Goal: Task Accomplishment & Management: Complete application form

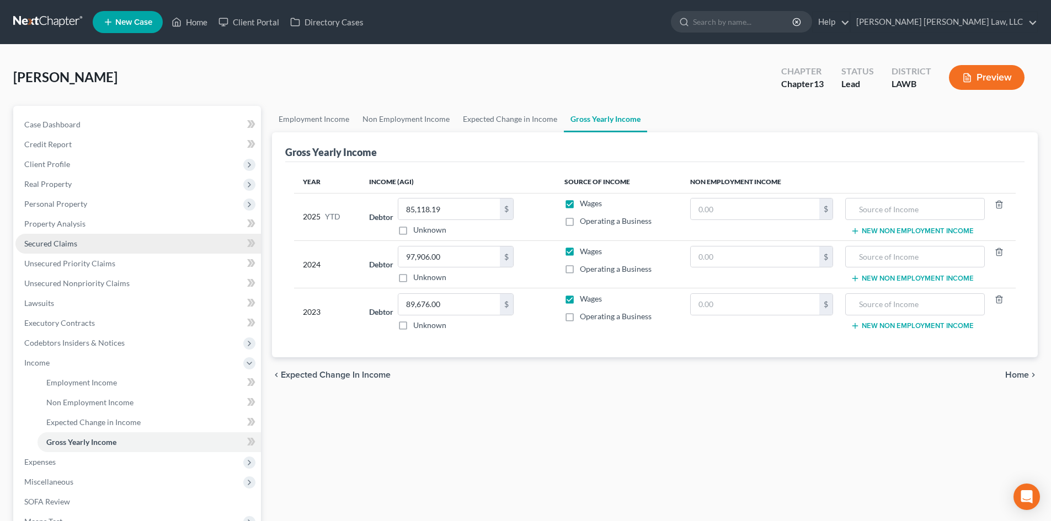
click at [65, 241] on span "Secured Claims" at bounding box center [50, 243] width 53 height 9
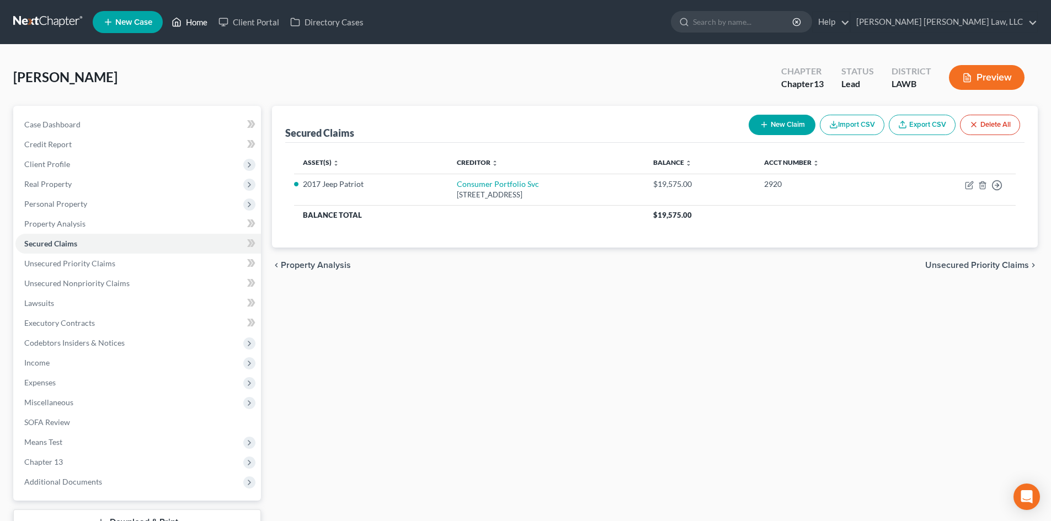
click at [190, 17] on link "Home" at bounding box center [189, 22] width 47 height 20
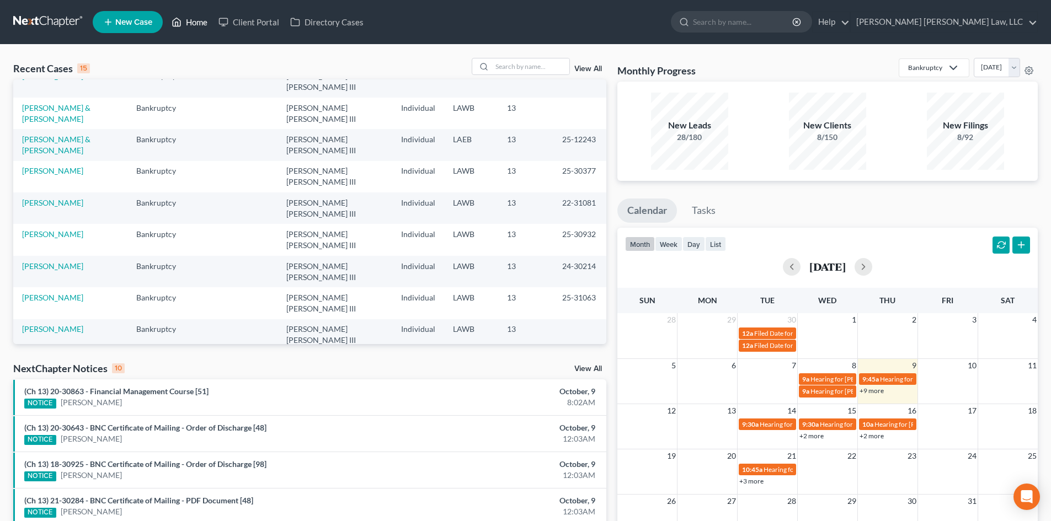
scroll to position [55, 0]
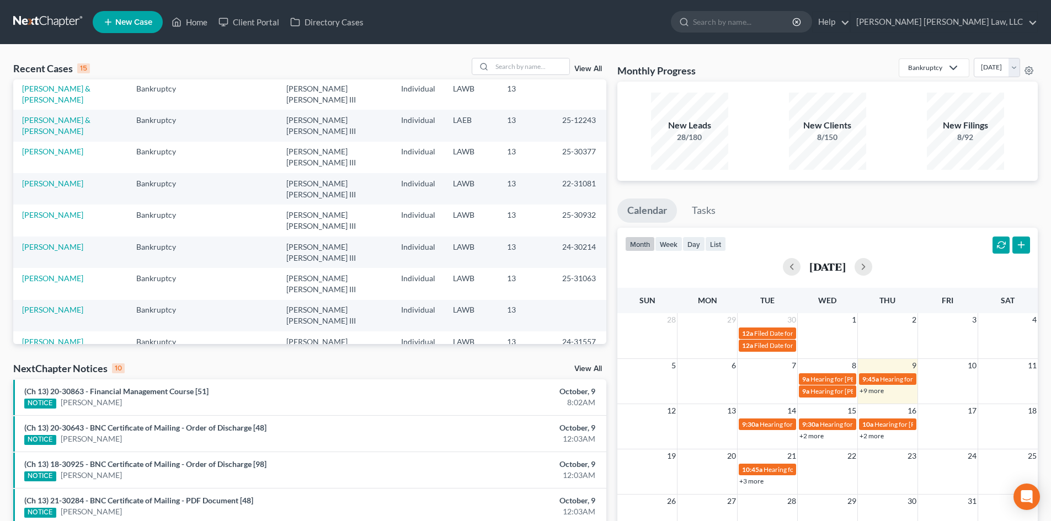
click at [58, 400] on link "[PERSON_NAME]" at bounding box center [52, 404] width 61 height 9
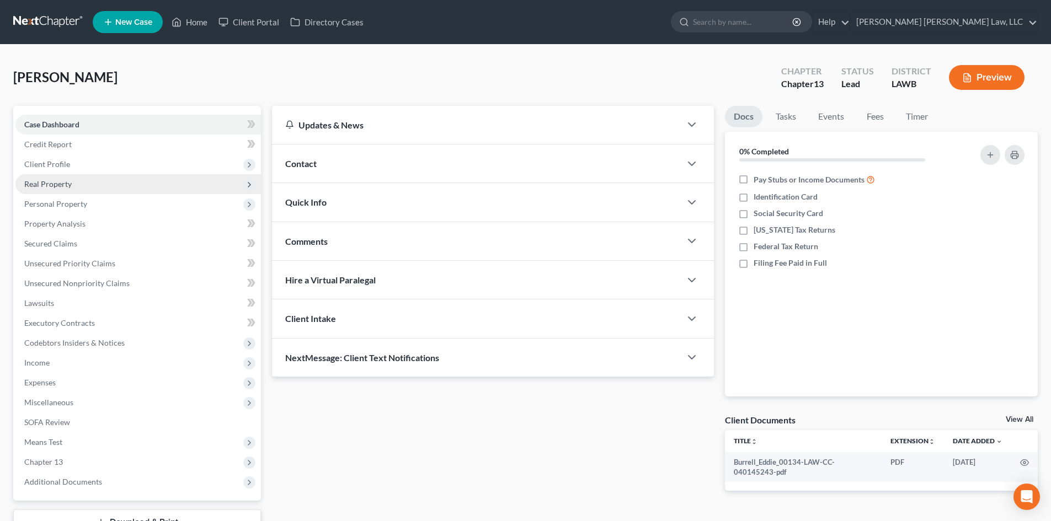
click at [88, 191] on span "Real Property" at bounding box center [137, 184] width 245 height 20
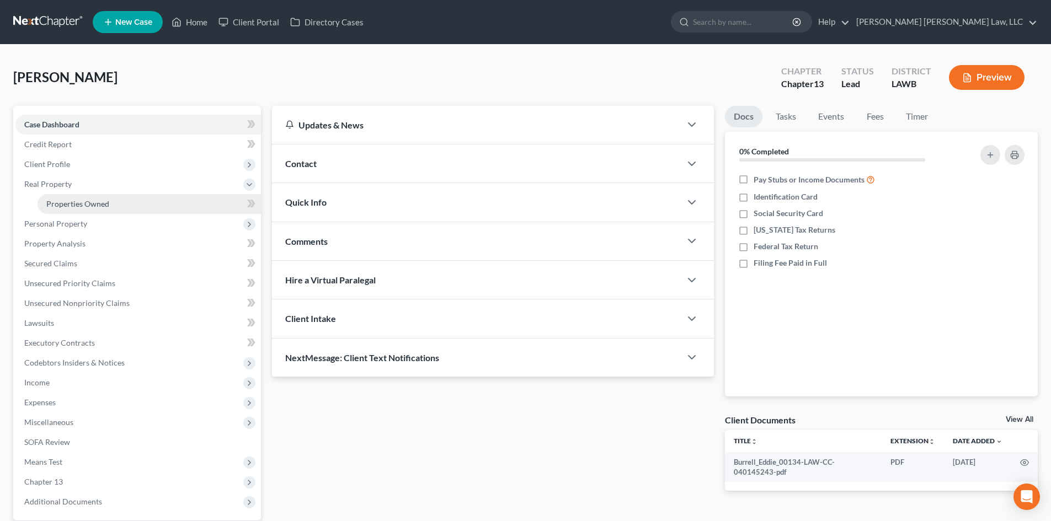
click at [89, 201] on span "Properties Owned" at bounding box center [77, 203] width 63 height 9
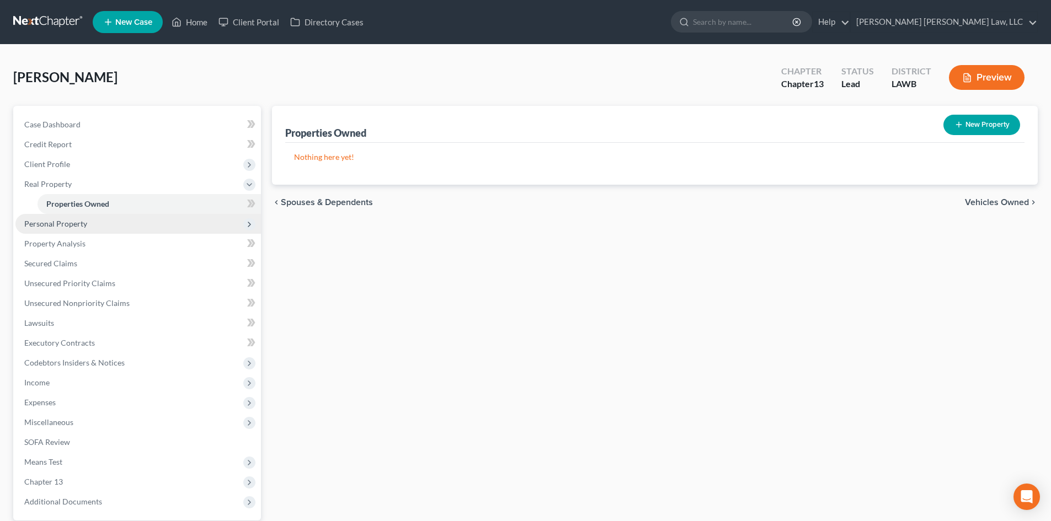
click at [106, 226] on span "Personal Property" at bounding box center [137, 224] width 245 height 20
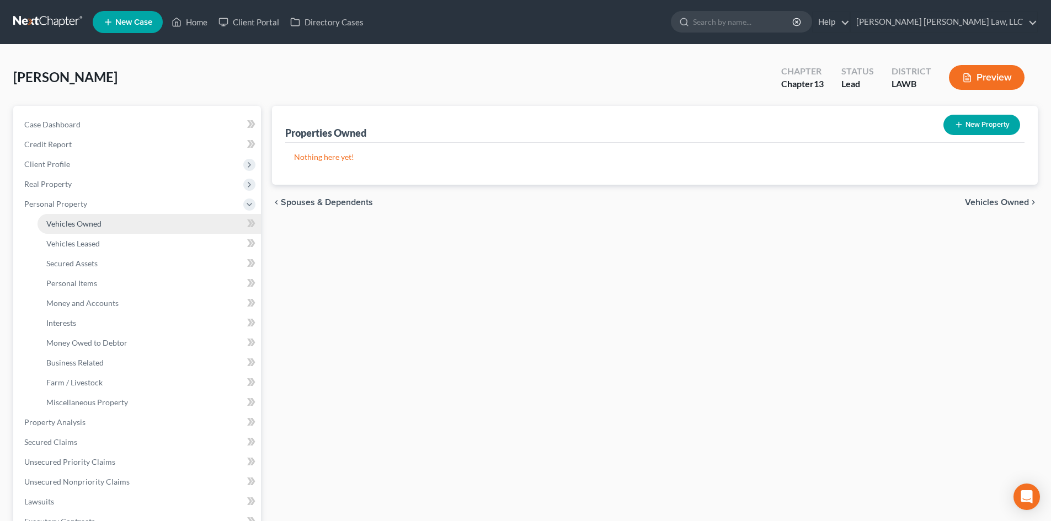
click at [94, 223] on span "Vehicles Owned" at bounding box center [73, 223] width 55 height 9
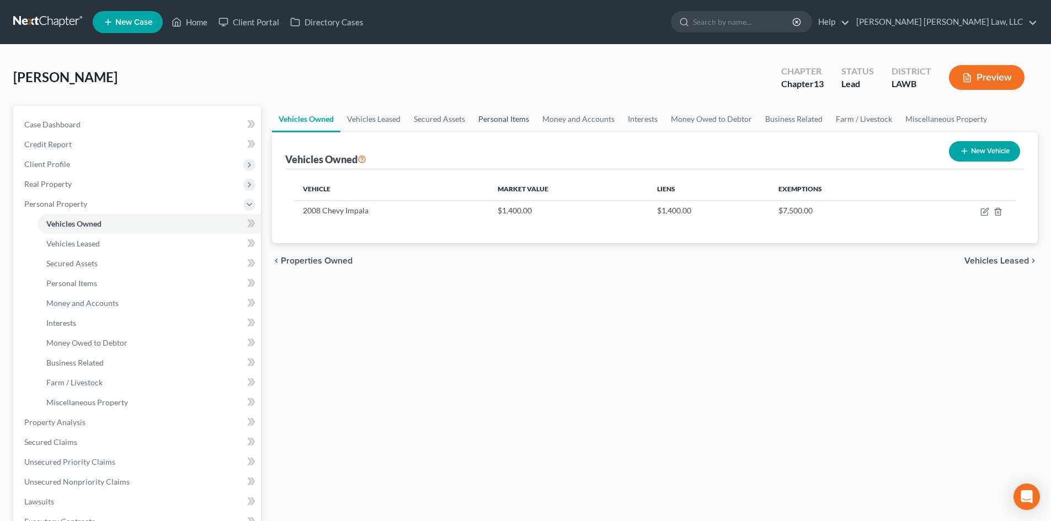
click at [491, 122] on link "Personal Items" at bounding box center [504, 119] width 64 height 26
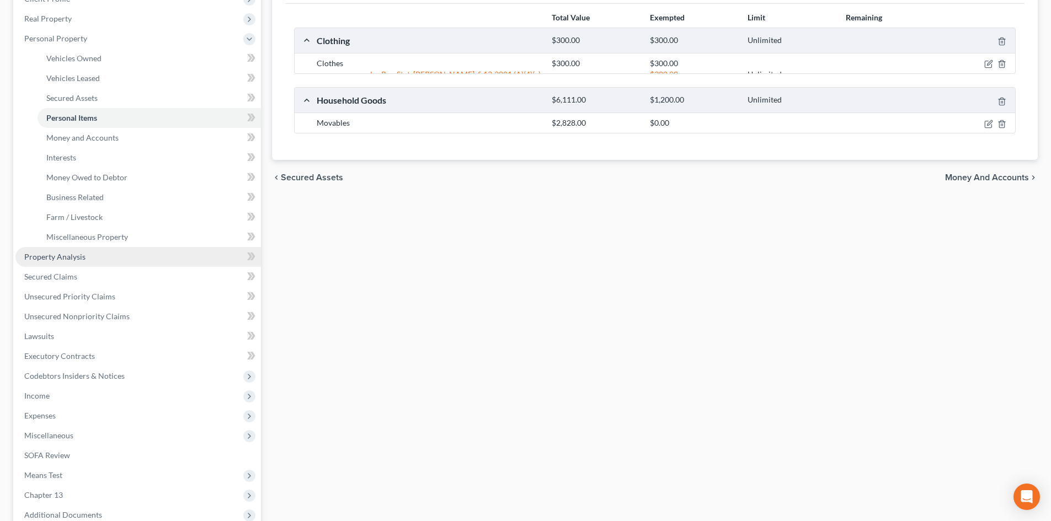
click at [105, 259] on link "Property Analysis" at bounding box center [137, 257] width 245 height 20
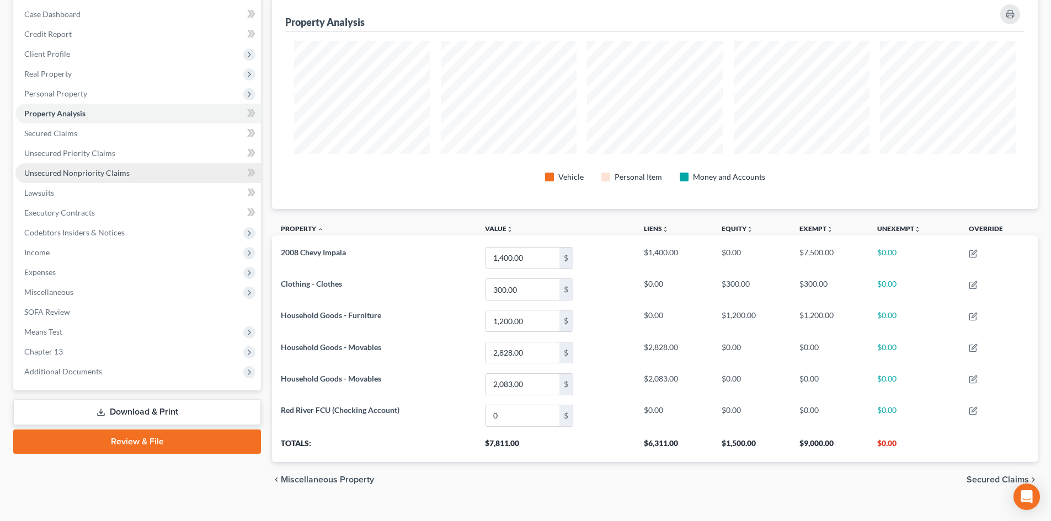
click at [132, 169] on link "Unsecured Nonpriority Claims" at bounding box center [137, 173] width 245 height 20
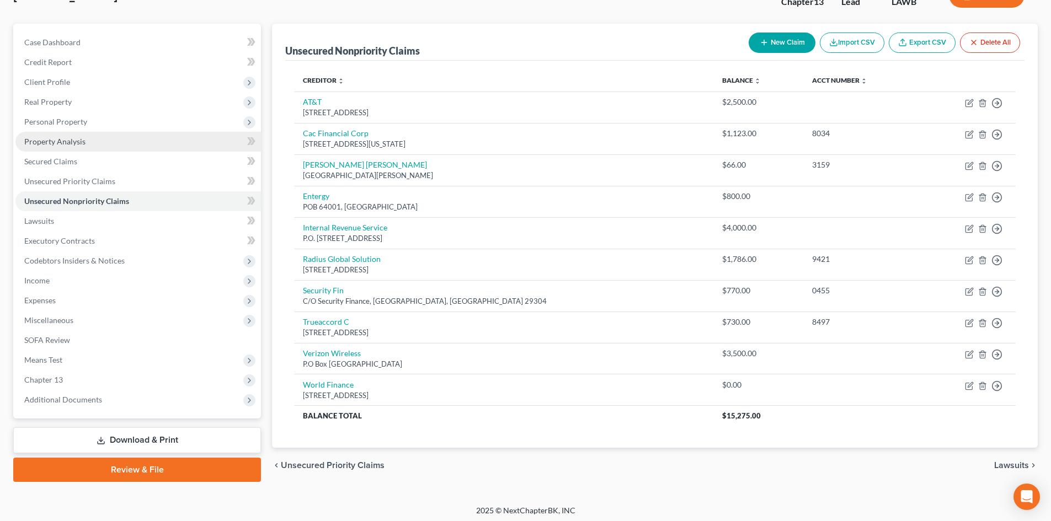
scroll to position [86, 0]
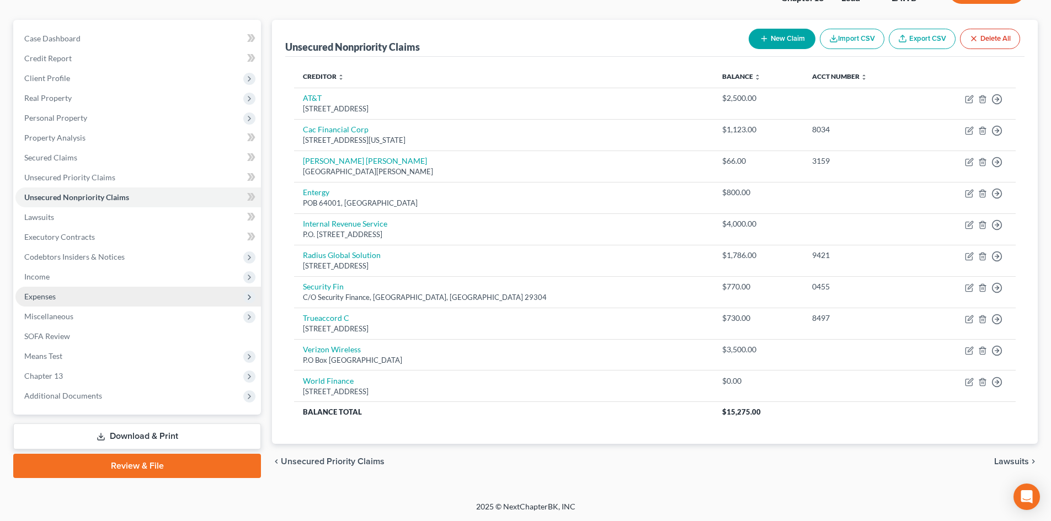
click at [79, 287] on span "Expenses" at bounding box center [137, 297] width 245 height 20
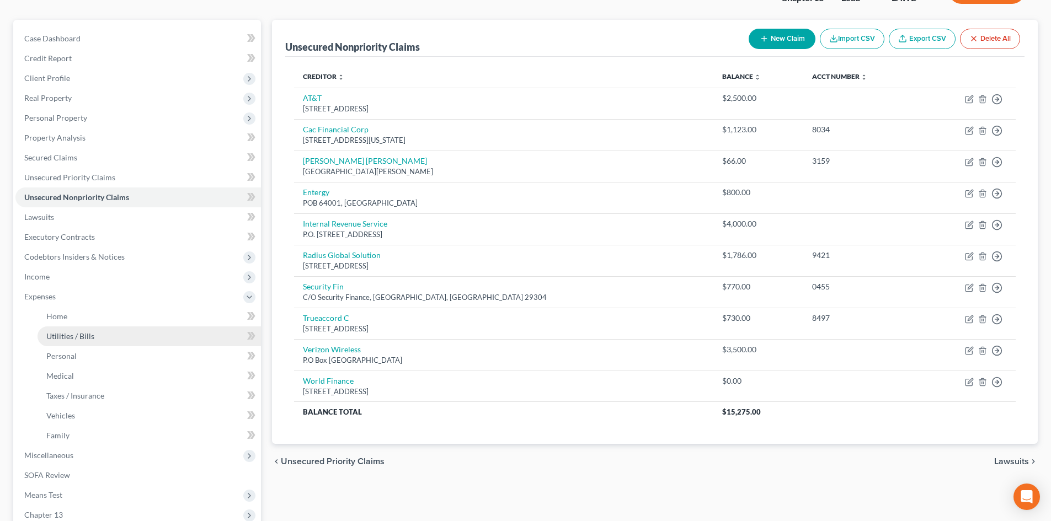
click at [84, 328] on link "Utilities / Bills" at bounding box center [149, 337] width 223 height 20
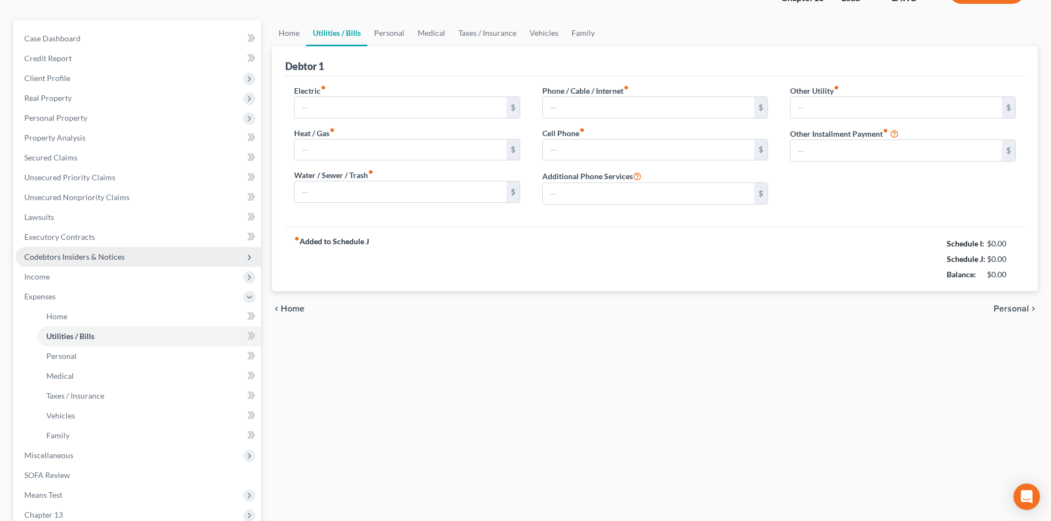
scroll to position [8, 0]
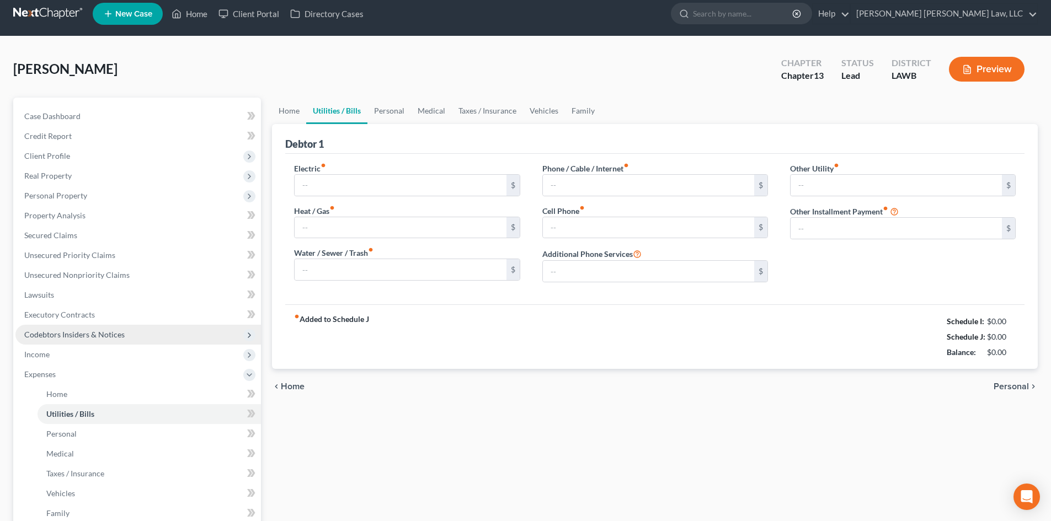
type input "150.00"
type input "24.00"
type input "69.00"
type input "158.00"
type input "60.00"
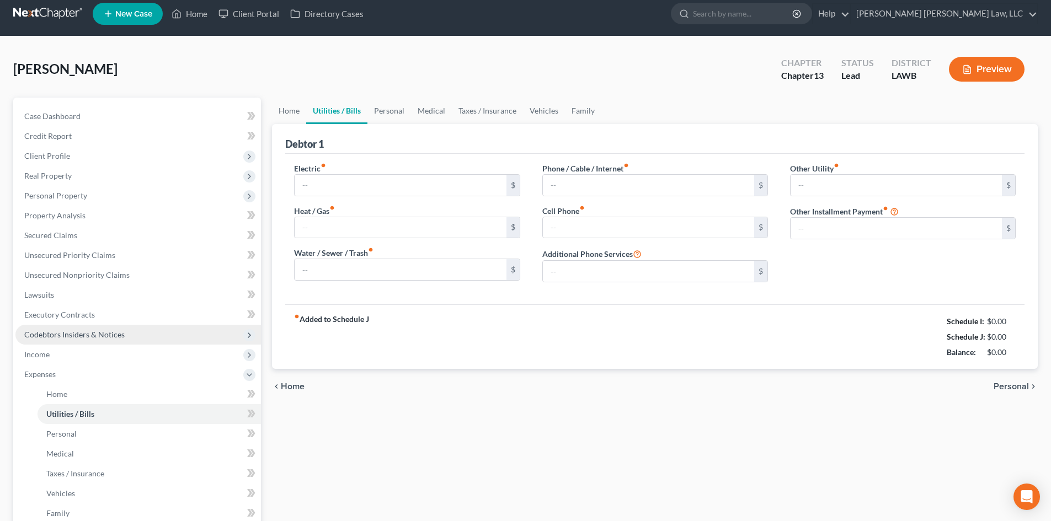
type input "0.00"
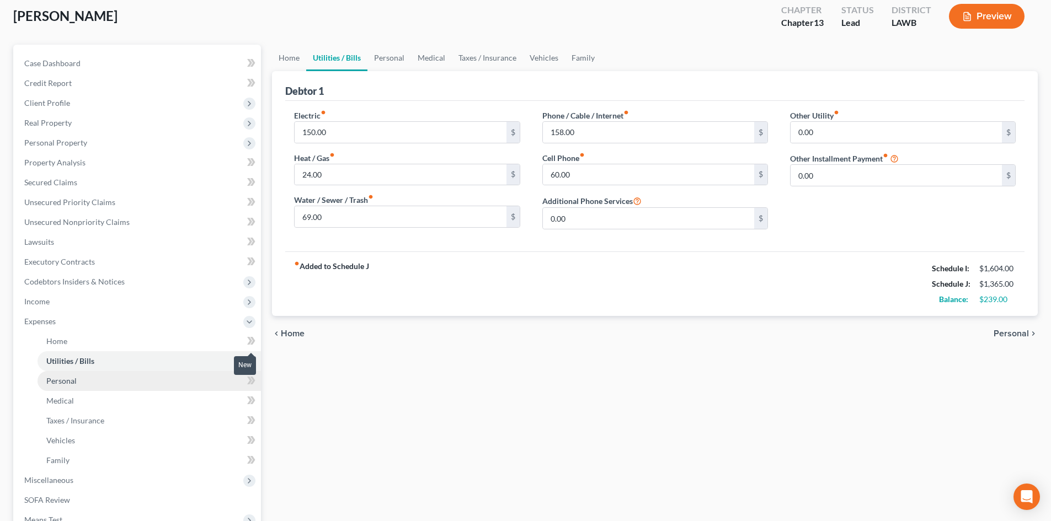
scroll to position [221, 0]
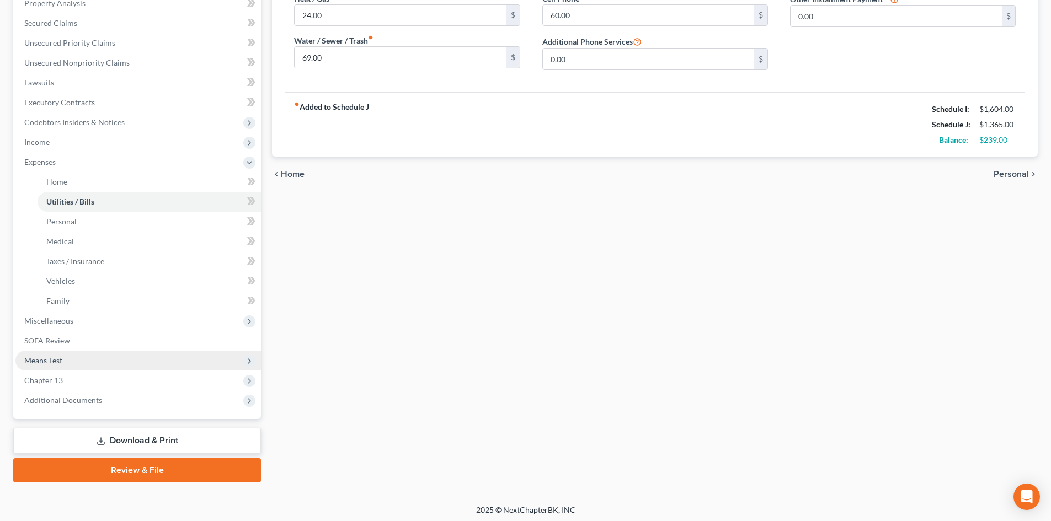
click at [119, 363] on span "Means Test" at bounding box center [137, 361] width 245 height 20
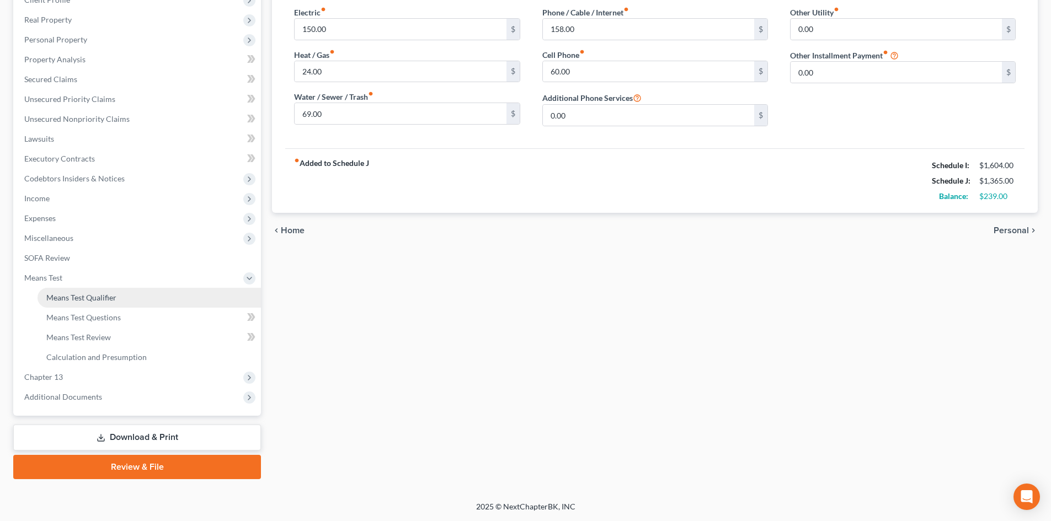
click at [142, 290] on link "Means Test Qualifier" at bounding box center [149, 298] width 223 height 20
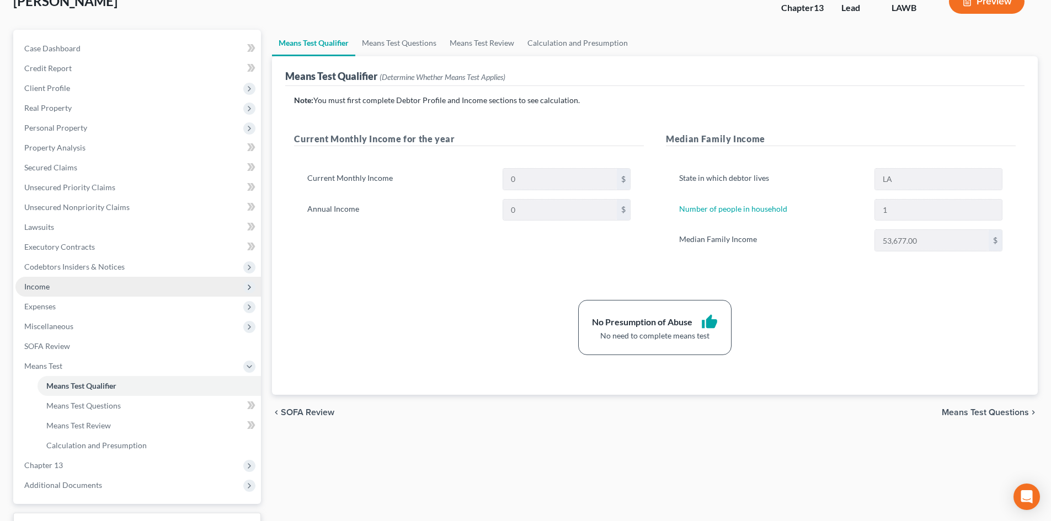
scroll to position [164, 0]
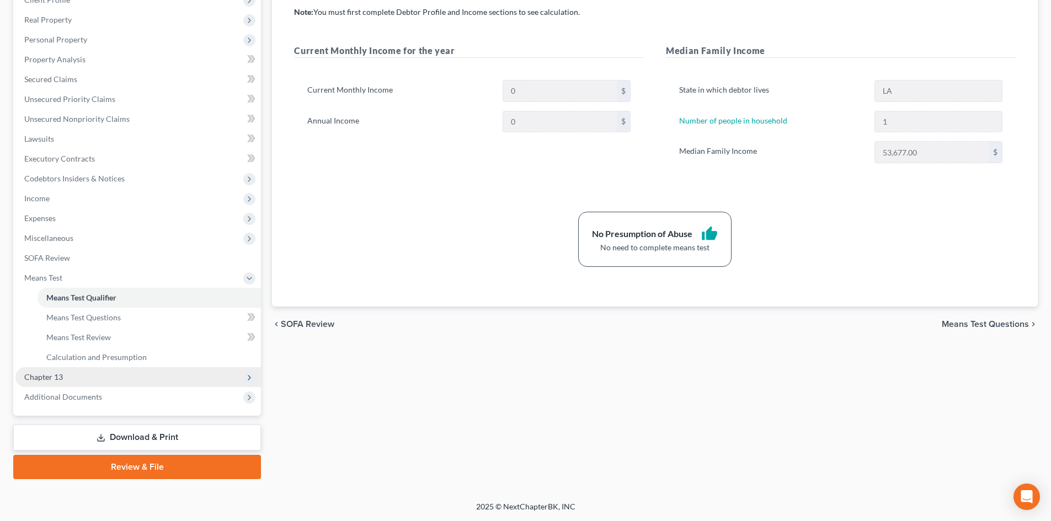
click at [143, 374] on span "Chapter 13" at bounding box center [137, 377] width 245 height 20
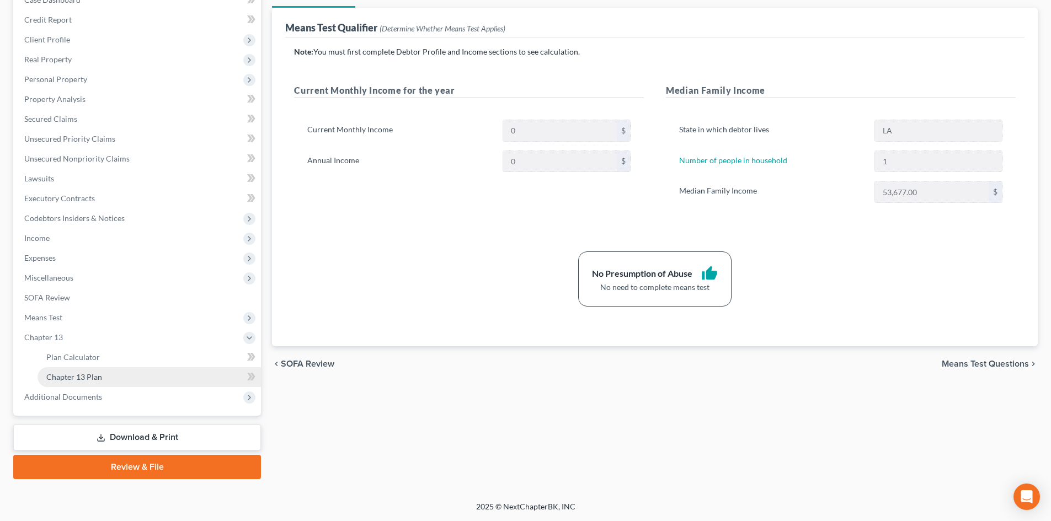
scroll to position [125, 0]
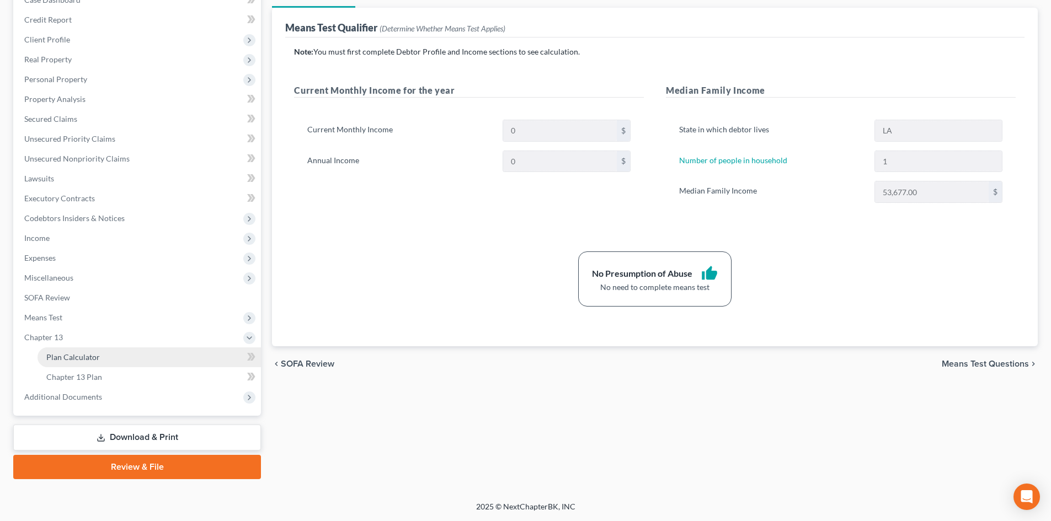
click at [129, 356] on link "Plan Calculator" at bounding box center [149, 358] width 223 height 20
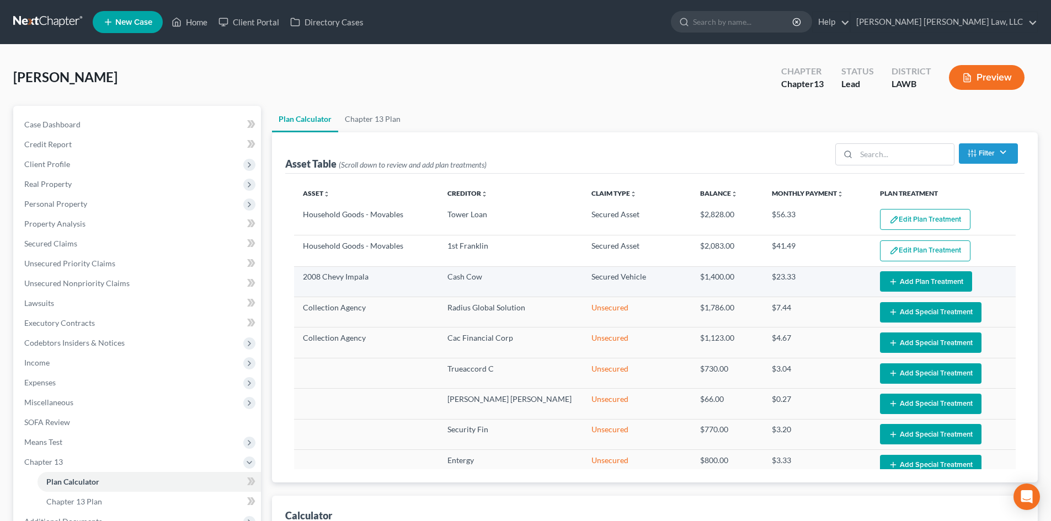
select select "59"
click at [954, 281] on button "Add Plan Treatment" at bounding box center [926, 281] width 92 height 20
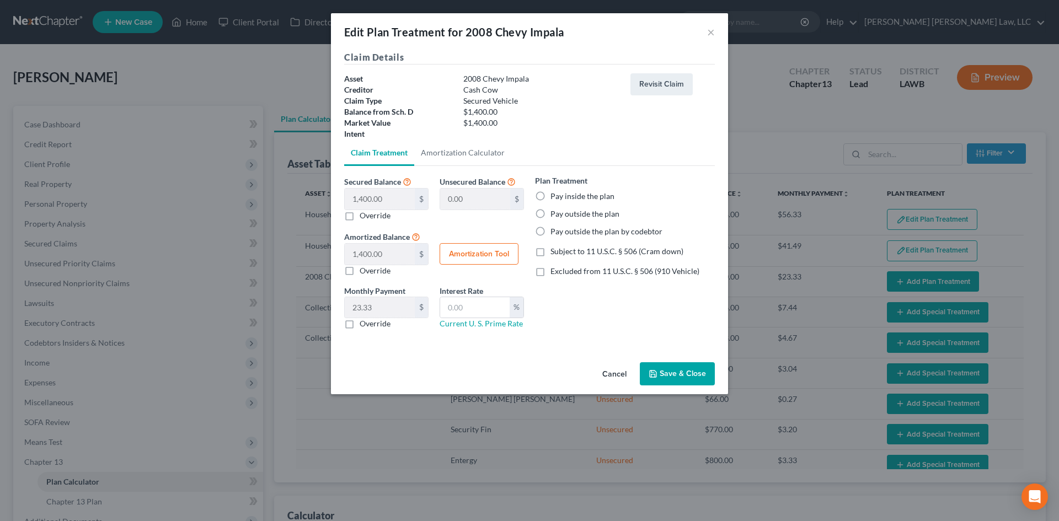
click at [585, 200] on label "Pay inside the plan" at bounding box center [583, 196] width 64 height 11
click at [562, 198] on input "Pay inside the plan" at bounding box center [558, 194] width 7 height 7
radio input "true"
click at [586, 249] on span "Subject to 11 U.S.C. § 506 (Cram down)" at bounding box center [617, 251] width 133 height 9
click at [562, 249] on input "Subject to 11 U.S.C. § 506 (Cram down)" at bounding box center [558, 249] width 7 height 7
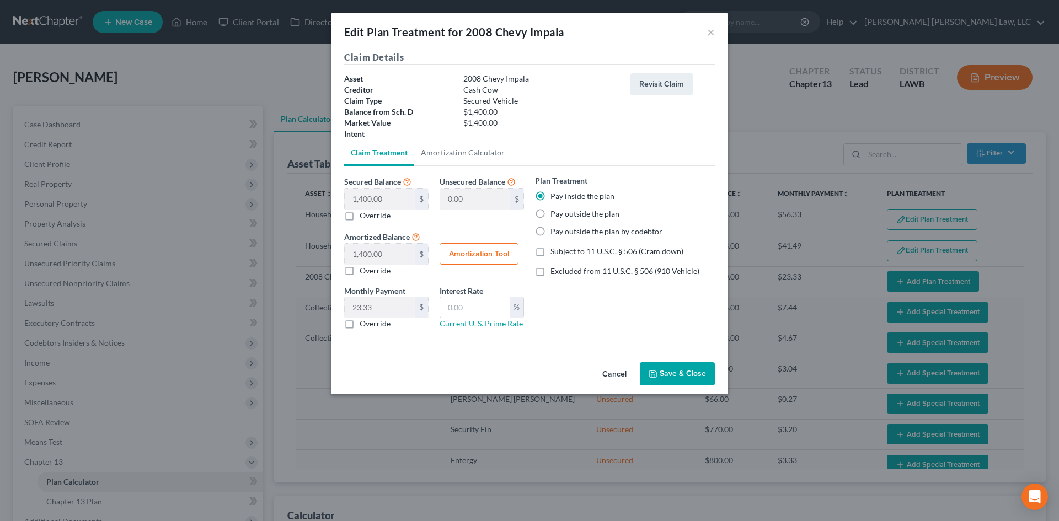
checkbox input "true"
click at [697, 371] on button "Save & Close" at bounding box center [677, 373] width 75 height 23
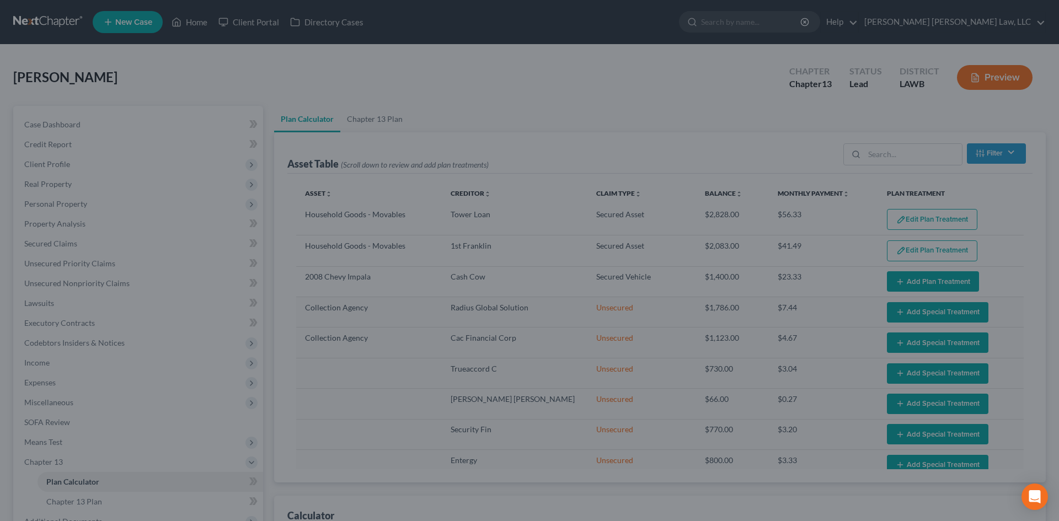
select select "59"
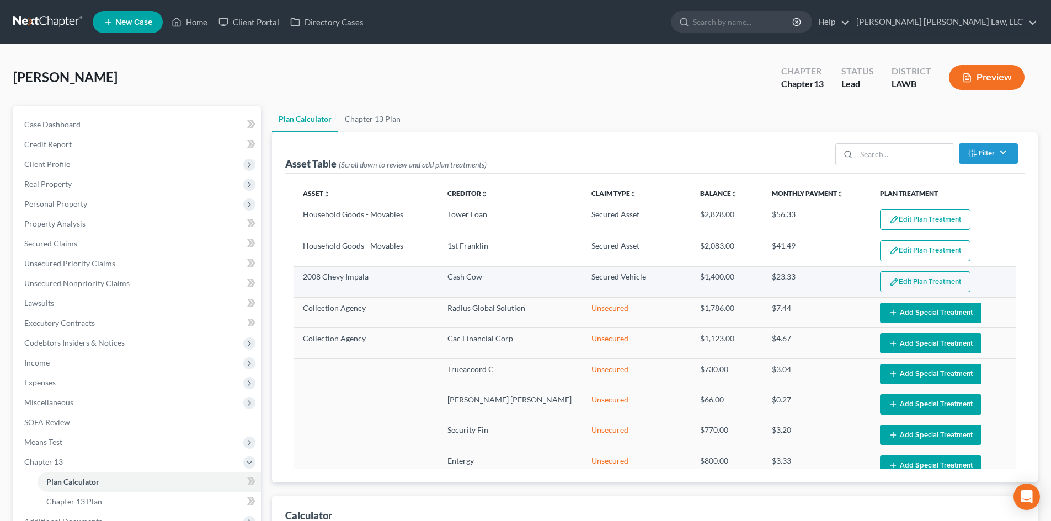
click at [952, 277] on button "Edit Plan Treatment" at bounding box center [925, 281] width 90 height 21
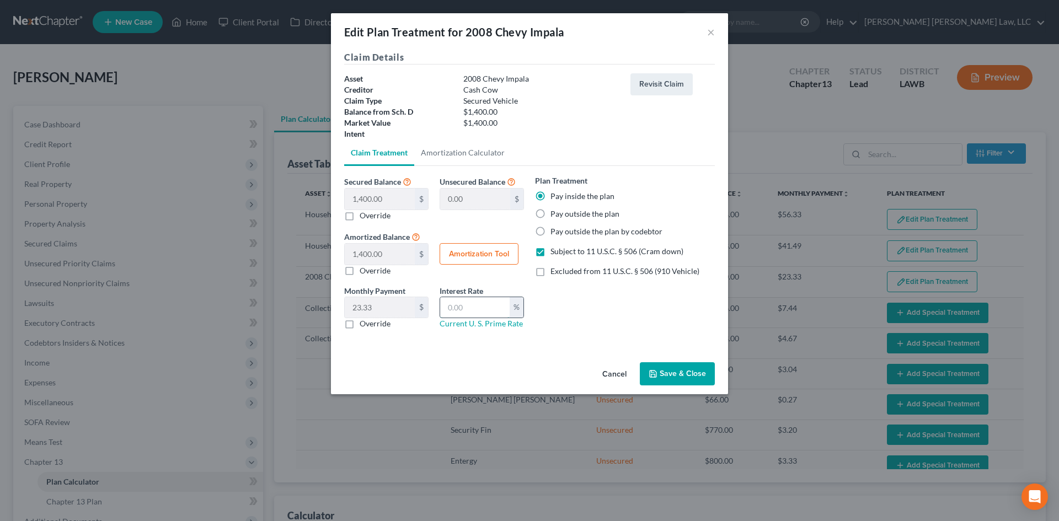
click at [489, 313] on input "text" at bounding box center [475, 307] width 70 height 21
type input "7.25"
click at [381, 324] on label "Override" at bounding box center [375, 323] width 31 height 11
click at [371, 324] on input "Override" at bounding box center [367, 321] width 7 height 7
checkbox input "true"
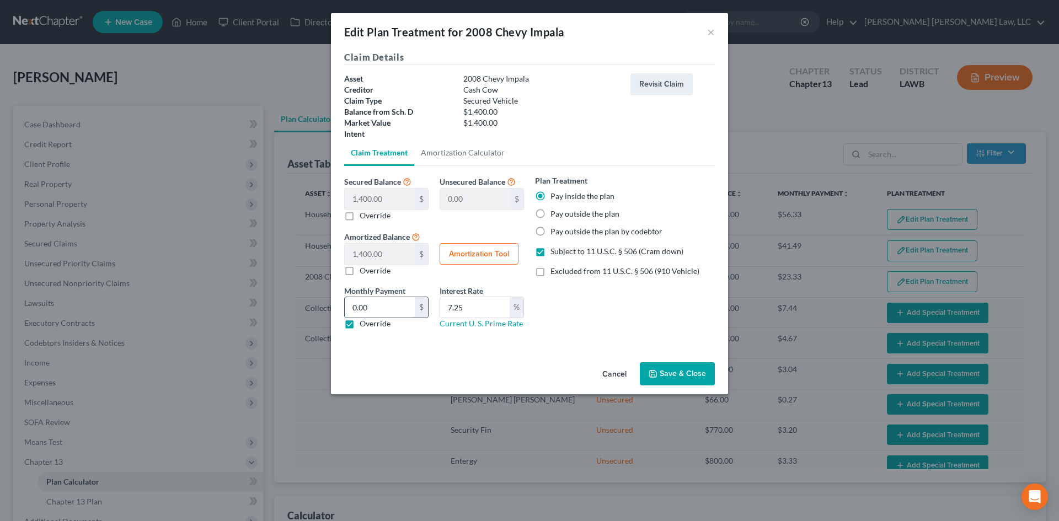
click at [380, 309] on input "0.00" at bounding box center [380, 307] width 70 height 21
type input "27.89"
click at [689, 377] on button "Save & Close" at bounding box center [677, 373] width 75 height 23
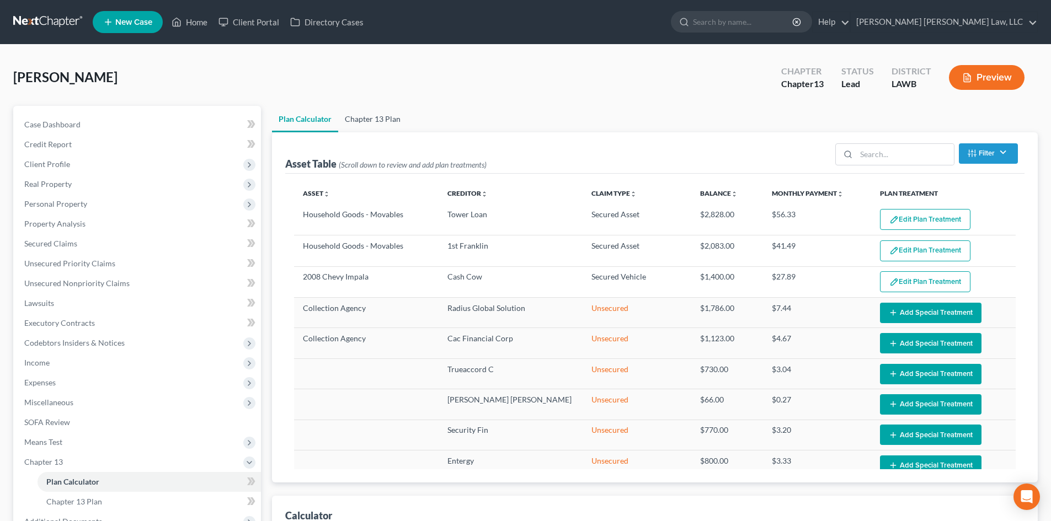
click at [389, 124] on link "Chapter 13 Plan" at bounding box center [372, 119] width 69 height 26
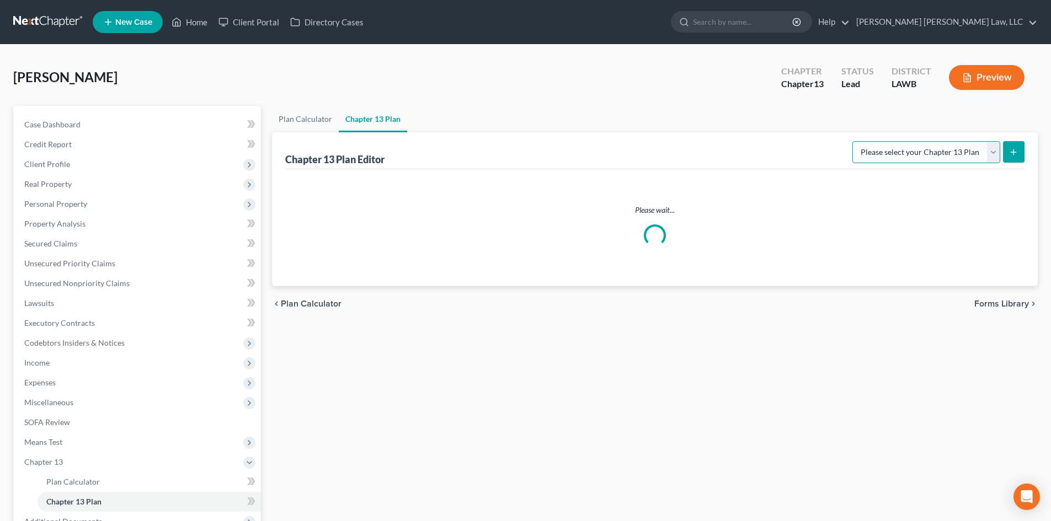
drag, startPoint x: 925, startPoint y: 154, endPoint x: 926, endPoint y: 162, distance: 8.3
click at [925, 153] on select "Please select your Chapter 13 Plan" at bounding box center [926, 152] width 148 height 22
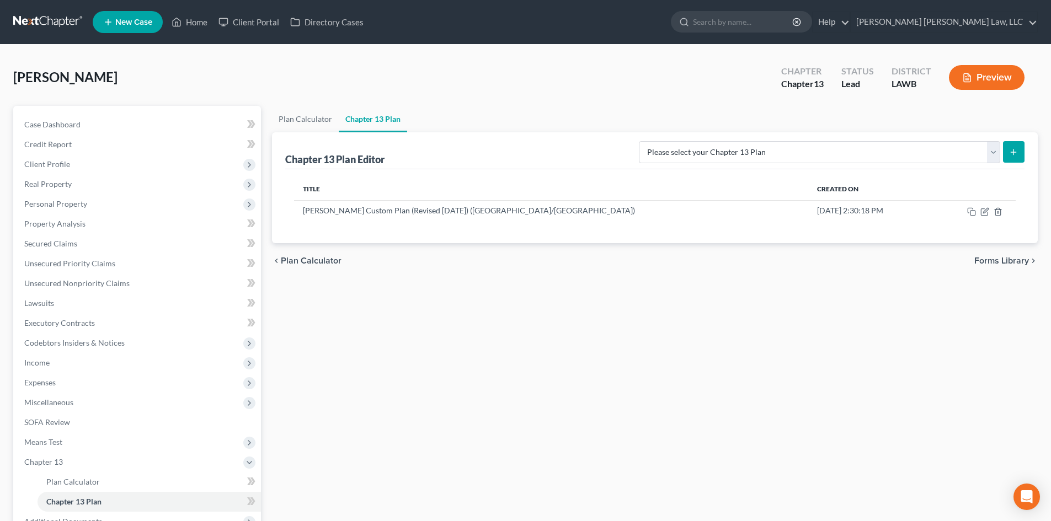
click at [671, 276] on div "chevron_left Plan Calculator Forms Library chevron_right" at bounding box center [655, 260] width 766 height 35
click at [988, 207] on icon "button" at bounding box center [984, 211] width 9 height 9
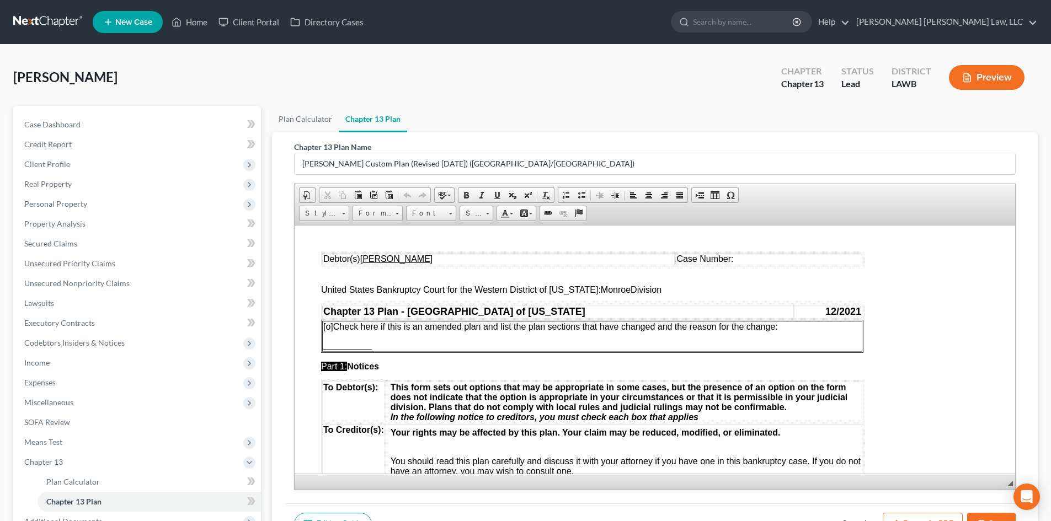
click at [864, 517] on button "Cancel" at bounding box center [854, 524] width 49 height 23
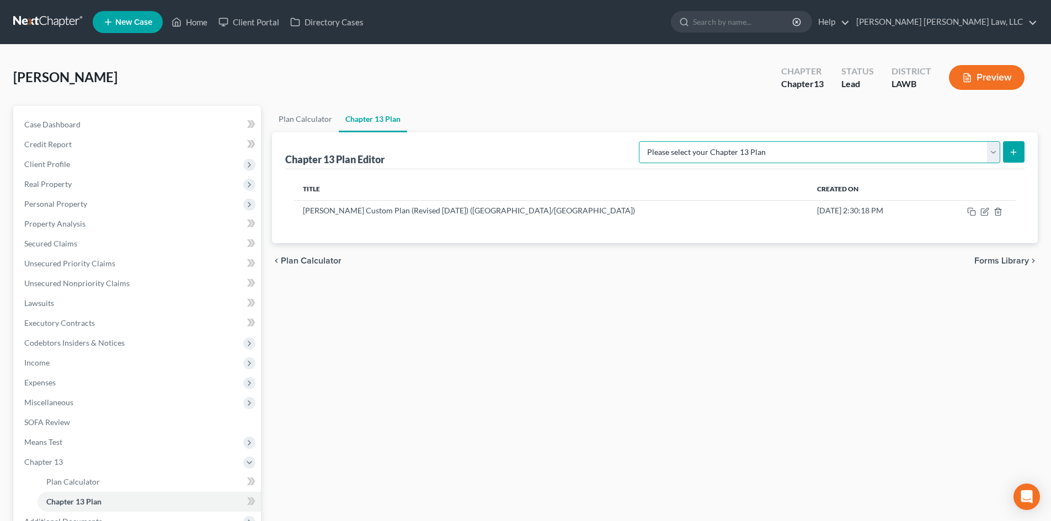
drag, startPoint x: 994, startPoint y: 148, endPoint x: 978, endPoint y: 160, distance: 20.1
click at [994, 148] on select "Please select your Chapter 13 Plan E. Orum Custom Plan (Revised 12/1/2021) E. O…" at bounding box center [819, 152] width 361 height 22
select select "1"
click at [755, 141] on select "Please select your Chapter 13 Plan E. Orum Custom Plan (Revised 12/1/2021) E. O…" at bounding box center [819, 152] width 361 height 22
click at [1005, 152] on button "submit" at bounding box center [1014, 152] width 22 height 22
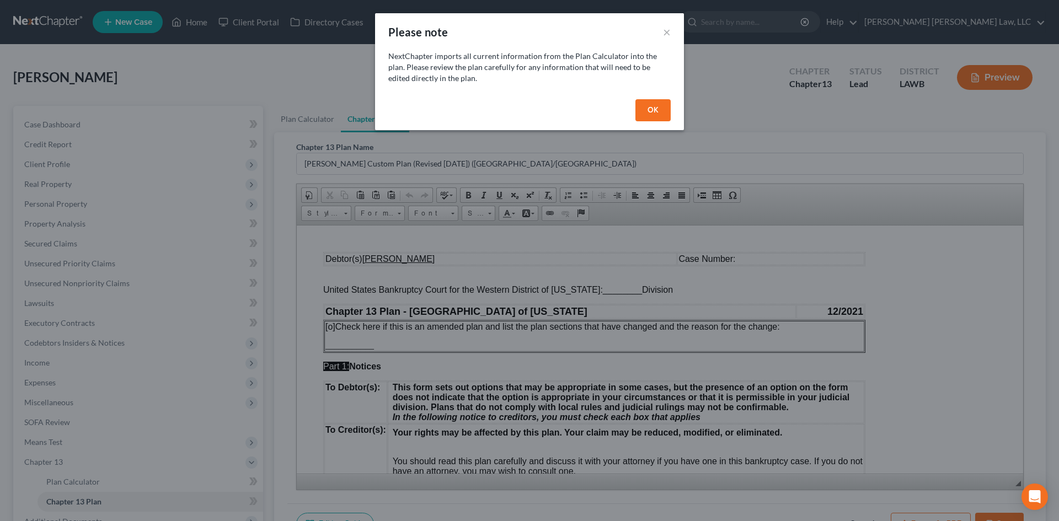
click at [655, 118] on button "OK" at bounding box center [653, 110] width 35 height 22
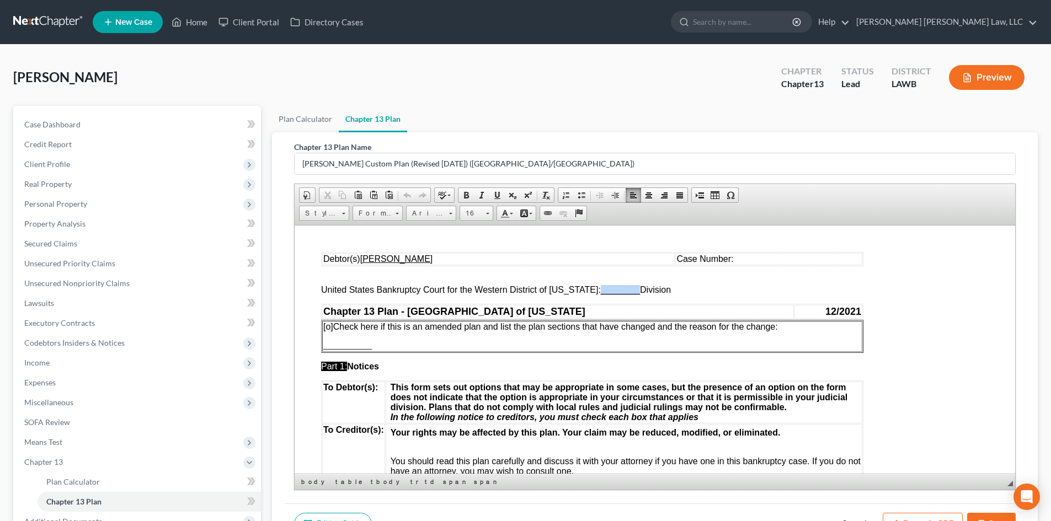
drag, startPoint x: 592, startPoint y: 291, endPoint x: 629, endPoint y: 289, distance: 37.0
click at [629, 289] on span "________" at bounding box center [620, 289] width 39 height 9
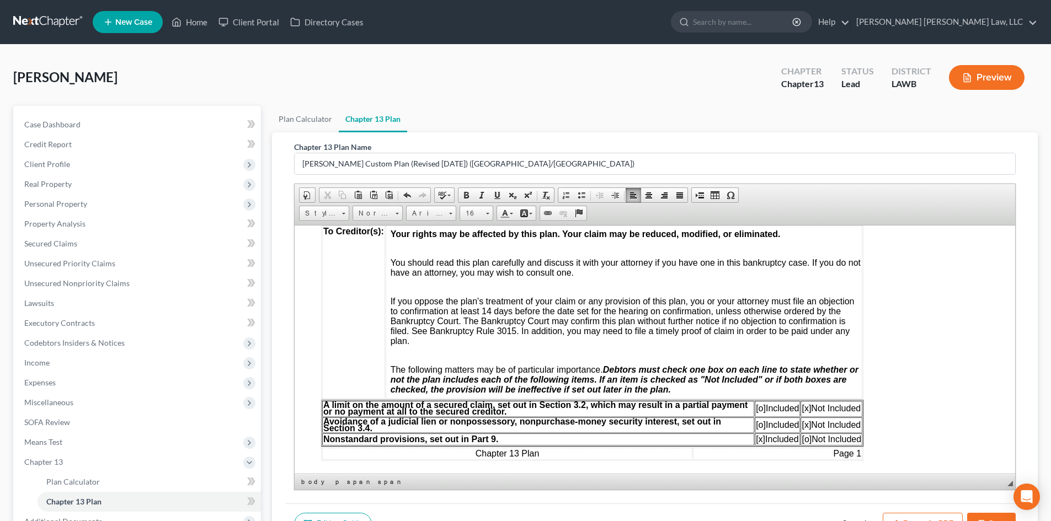
scroll to position [221, 0]
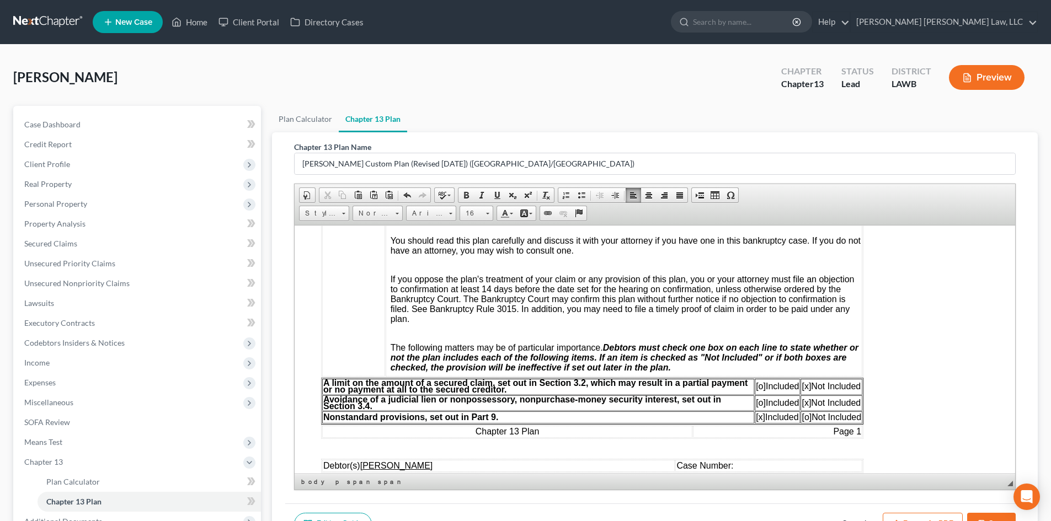
click at [759, 386] on span "[o]" at bounding box center [761, 385] width 10 height 9
click at [806, 387] on span "[x]" at bounding box center [806, 385] width 9 height 9
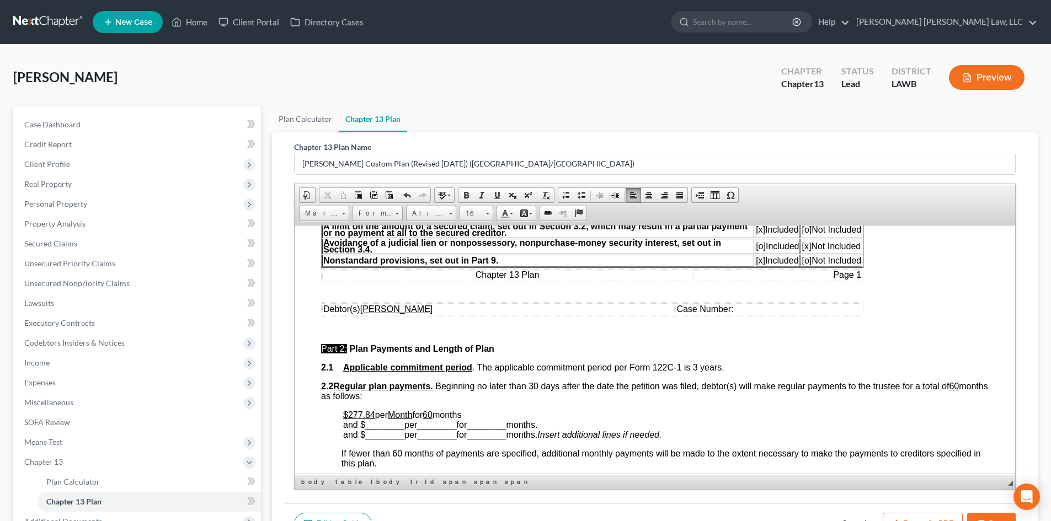
scroll to position [386, 0]
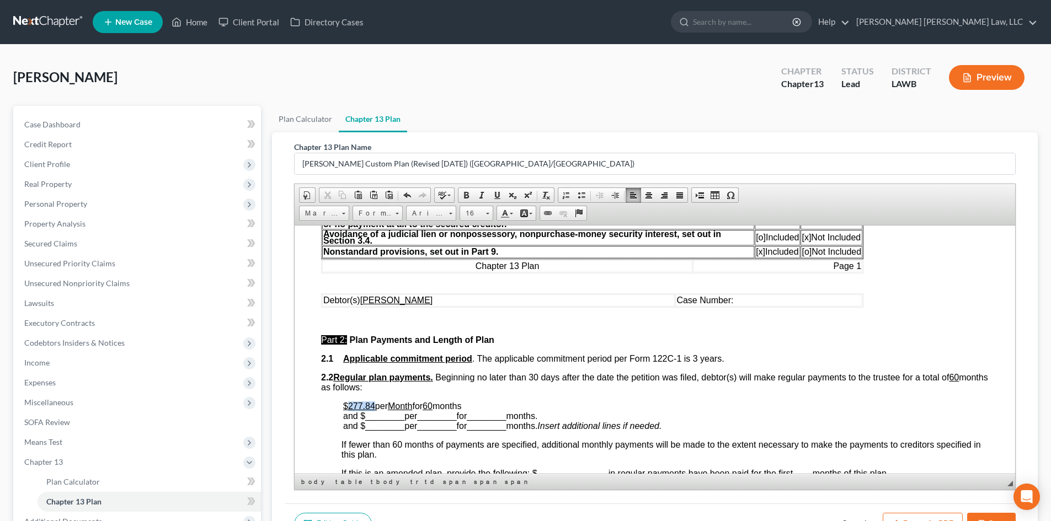
drag, startPoint x: 374, startPoint y: 405, endPoint x: 349, endPoint y: 404, distance: 25.4
click at [349, 404] on u "$277.84" at bounding box center [359, 405] width 32 height 9
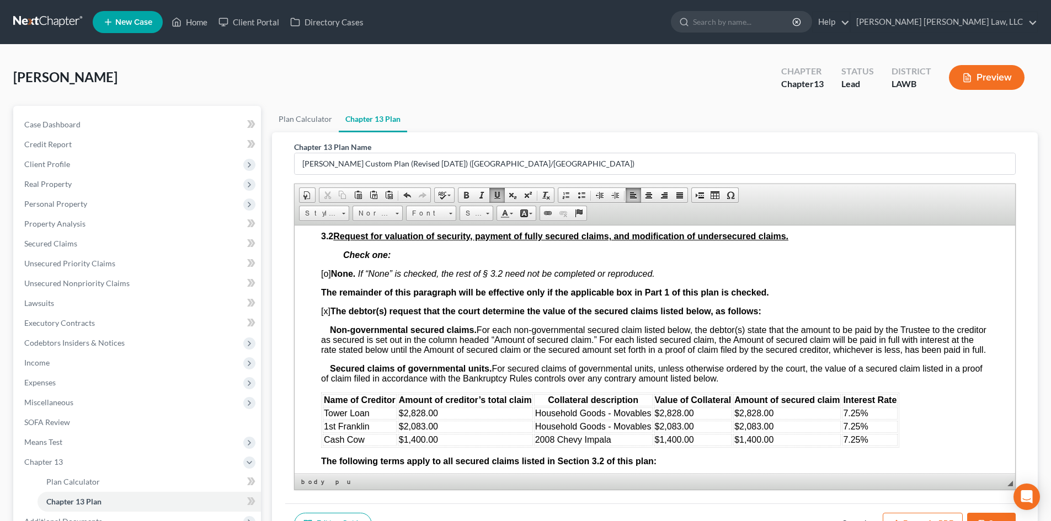
scroll to position [1103, 0]
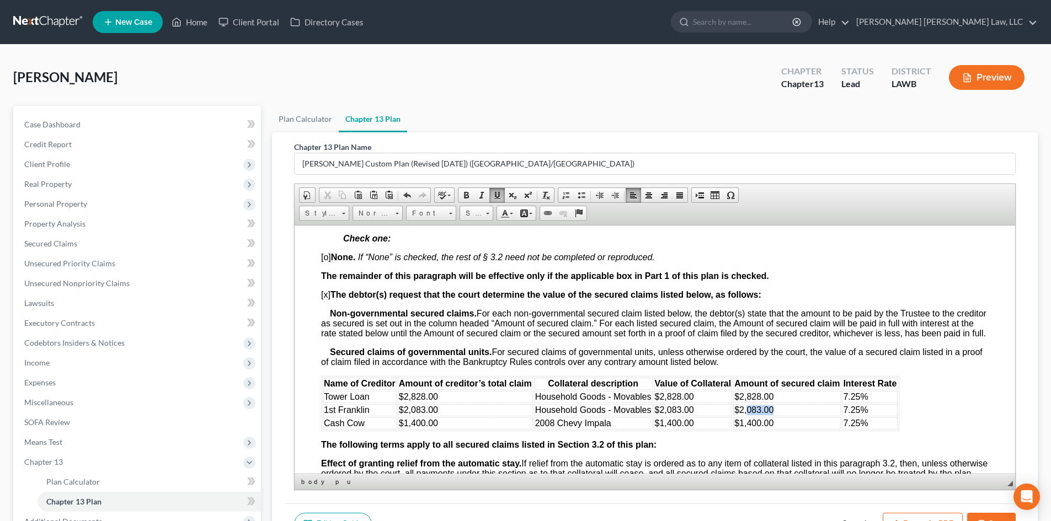
drag, startPoint x: 787, startPoint y: 419, endPoint x: 745, endPoint y: 420, distance: 41.4
click at [745, 416] on td "$2,083.00" at bounding box center [787, 410] width 108 height 12
drag, startPoint x: 803, startPoint y: 404, endPoint x: 747, endPoint y: 408, distance: 56.4
click at [747, 403] on td "$2,828.00" at bounding box center [787, 397] width 108 height 12
drag, startPoint x: 701, startPoint y: 408, endPoint x: 668, endPoint y: 410, distance: 32.6
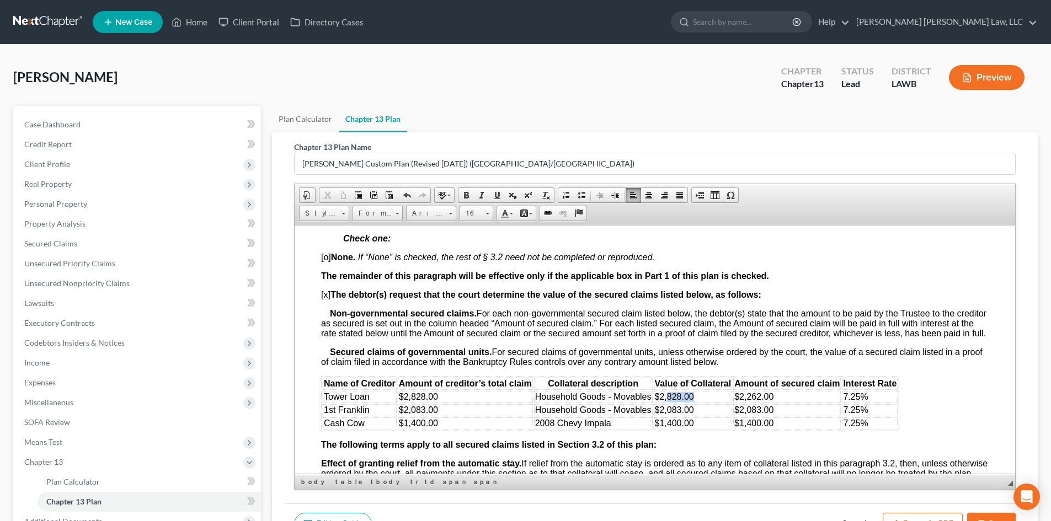
click at [668, 403] on td "$2,828.00" at bounding box center [693, 397] width 79 height 12
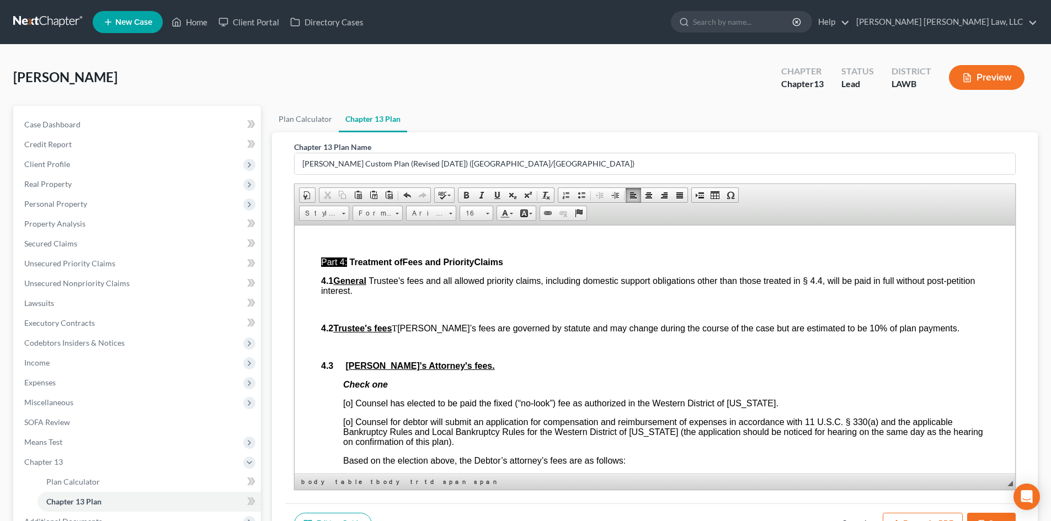
scroll to position [1820, 0]
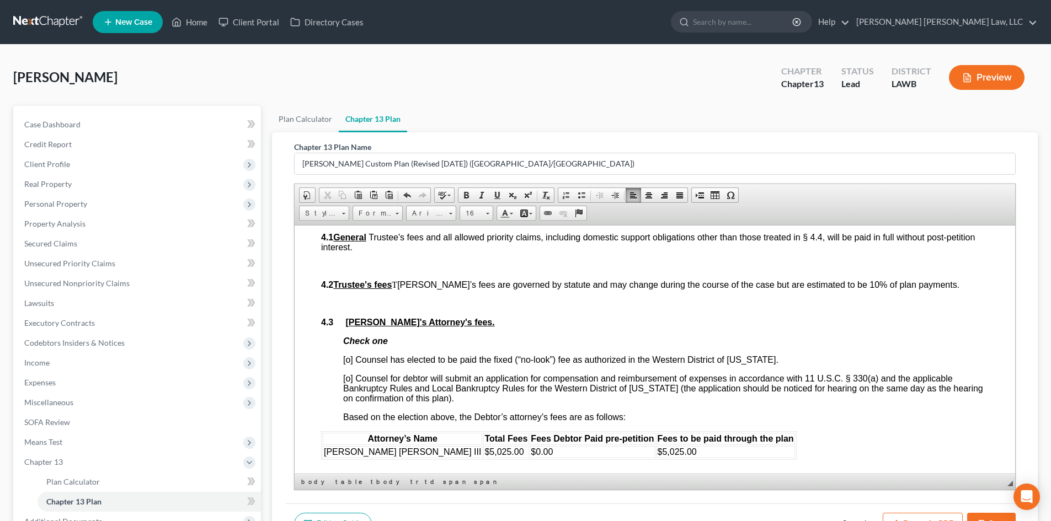
click at [345, 364] on span "[o] Counsel has elected to be paid the fixed (“no-look”) fee as authorized in t…" at bounding box center [560, 359] width 435 height 9
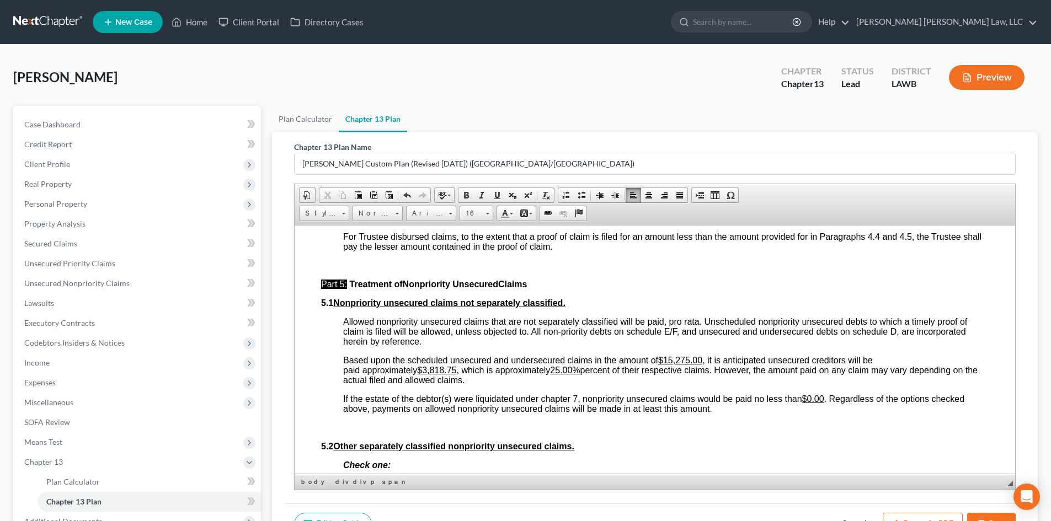
scroll to position [2593, 0]
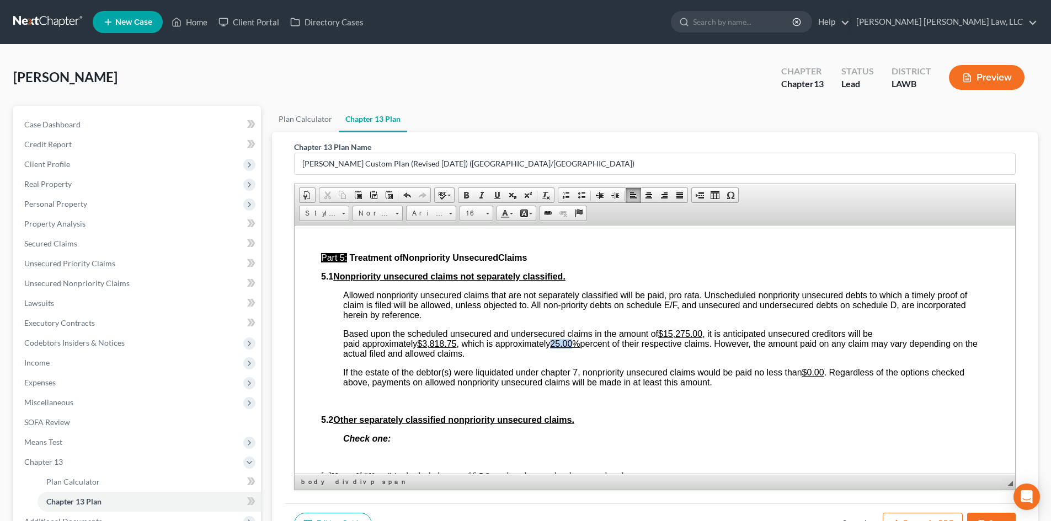
drag, startPoint x: 579, startPoint y: 365, endPoint x: 559, endPoint y: 363, distance: 19.4
click at [559, 348] on u "25.00%" at bounding box center [565, 343] width 30 height 9
drag, startPoint x: 573, startPoint y: 360, endPoint x: 563, endPoint y: 364, distance: 11.2
click at [563, 348] on u "0.09%" at bounding box center [562, 343] width 25 height 9
drag, startPoint x: 459, startPoint y: 362, endPoint x: 426, endPoint y: 362, distance: 32.6
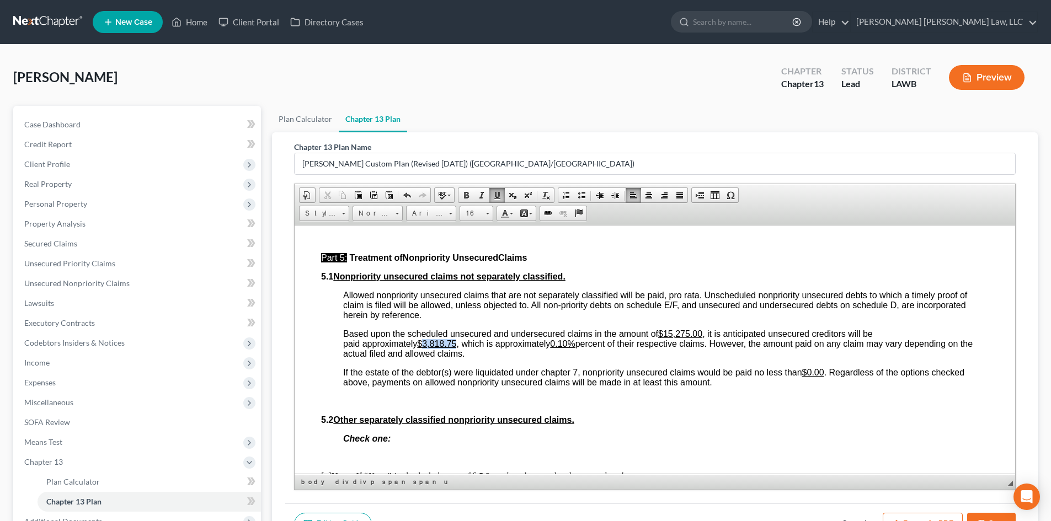
click at [426, 358] on span "Based upon the scheduled unsecured and undersecured claims in the amount of $15…" at bounding box center [657, 343] width 629 height 29
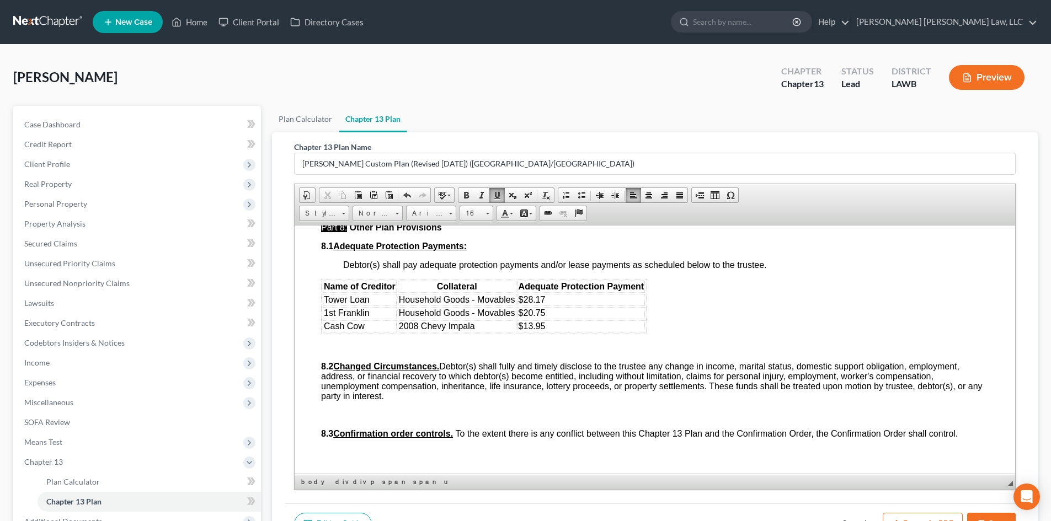
scroll to position [3089, 0]
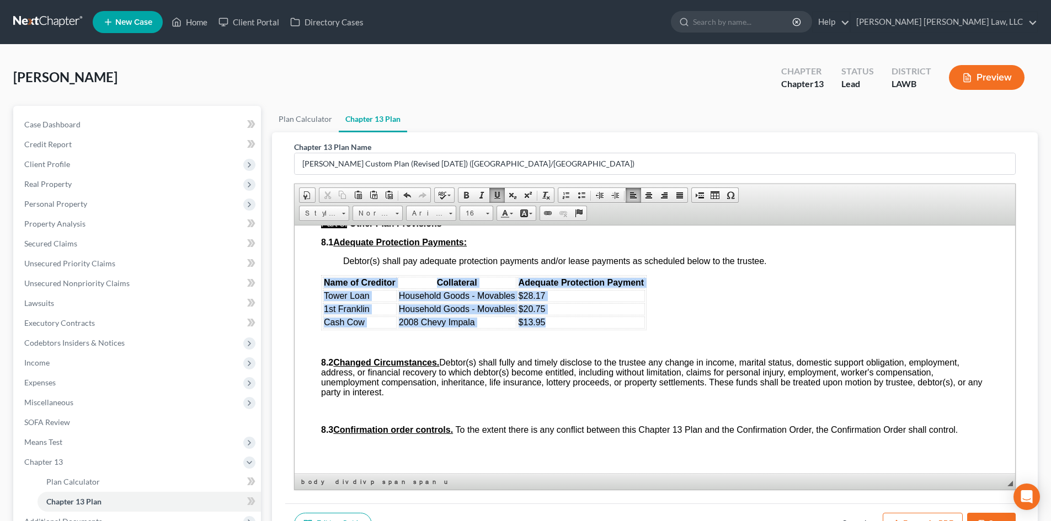
drag, startPoint x: 522, startPoint y: 355, endPoint x: 324, endPoint y: 312, distance: 202.7
click at [324, 312] on table "Name of Creditor Collateral Adequate Protection Payment Tower Loan Household Go…" at bounding box center [483, 302] width 325 height 55
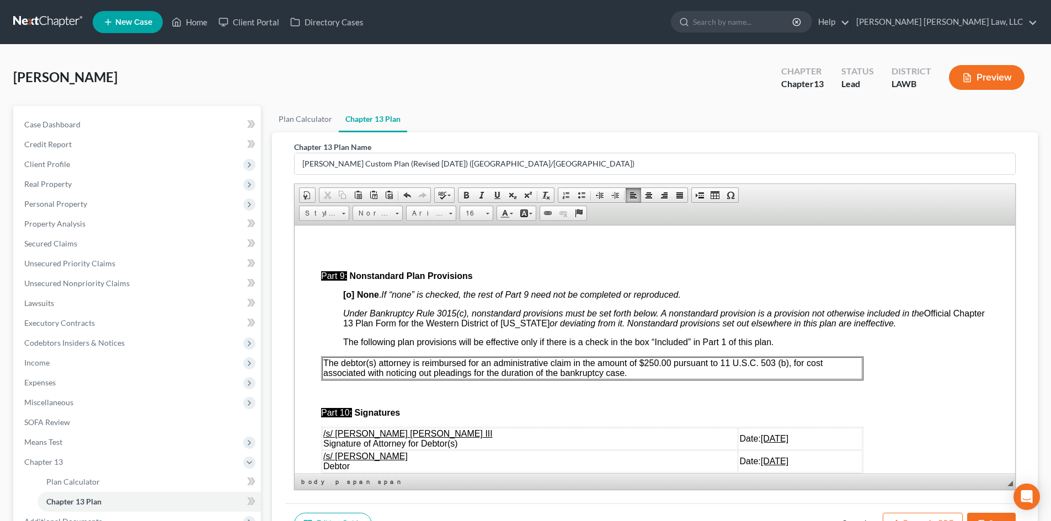
scroll to position [3255, 0]
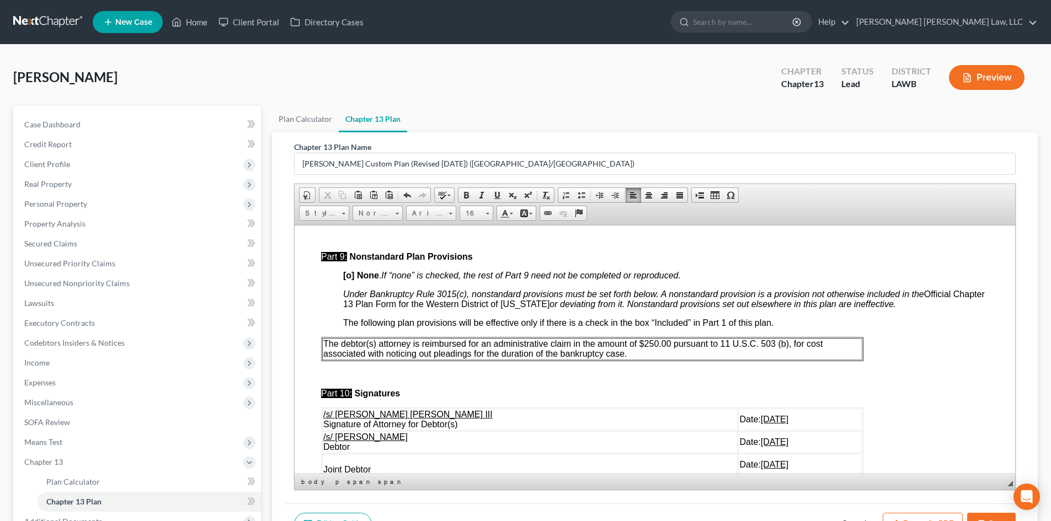
click at [644, 359] on p "The debtor(s) attorney is reimbursed for an administrative claim in the amount …" at bounding box center [592, 349] width 538 height 20
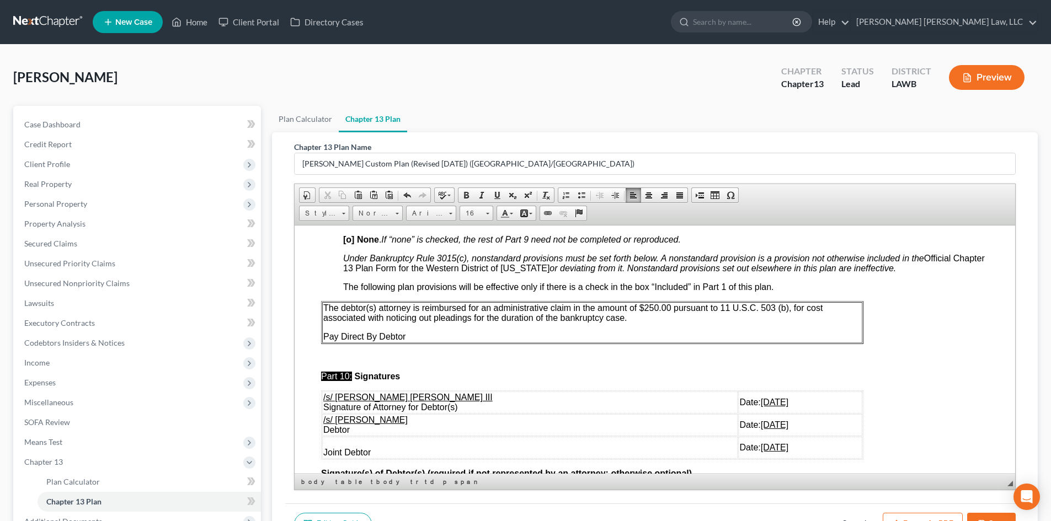
scroll to position [3310, 0]
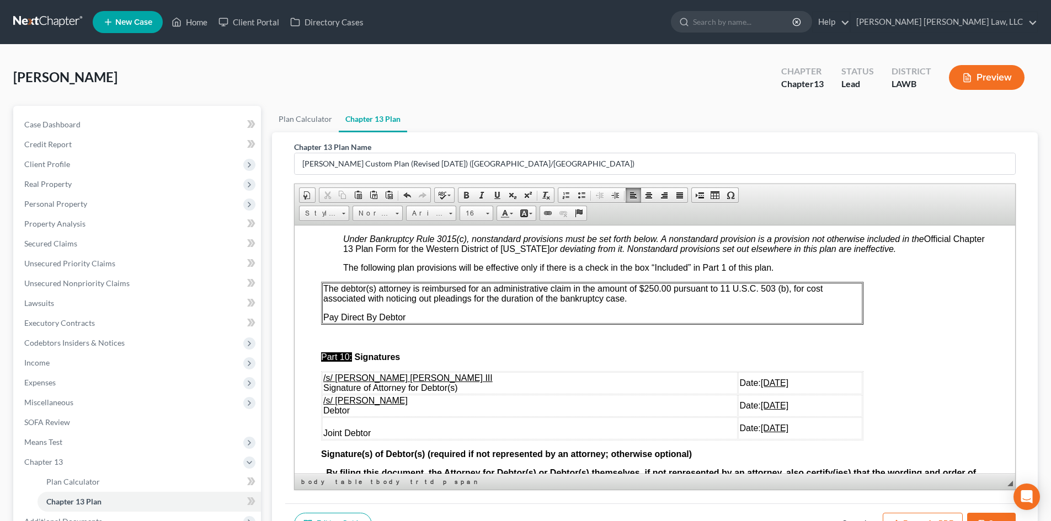
drag, startPoint x: 792, startPoint y: 464, endPoint x: 323, endPoint y: 428, distance: 469.8
click at [323, 428] on tbody "/s/ E. Orum Young III Signature of Attorney for Debtor(s) Date: 10/09/2025 /s/ …" at bounding box center [592, 405] width 540 height 67
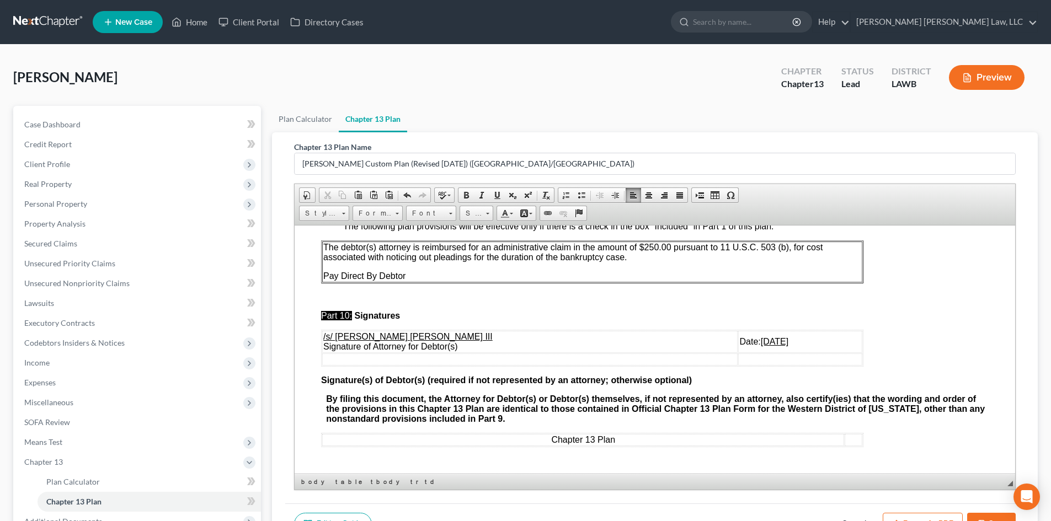
scroll to position [3381, 0]
drag, startPoint x: 978, startPoint y: 519, endPoint x: 620, endPoint y: 227, distance: 462.7
click at [978, 520] on icon "button" at bounding box center [982, 524] width 9 height 9
select select "1"
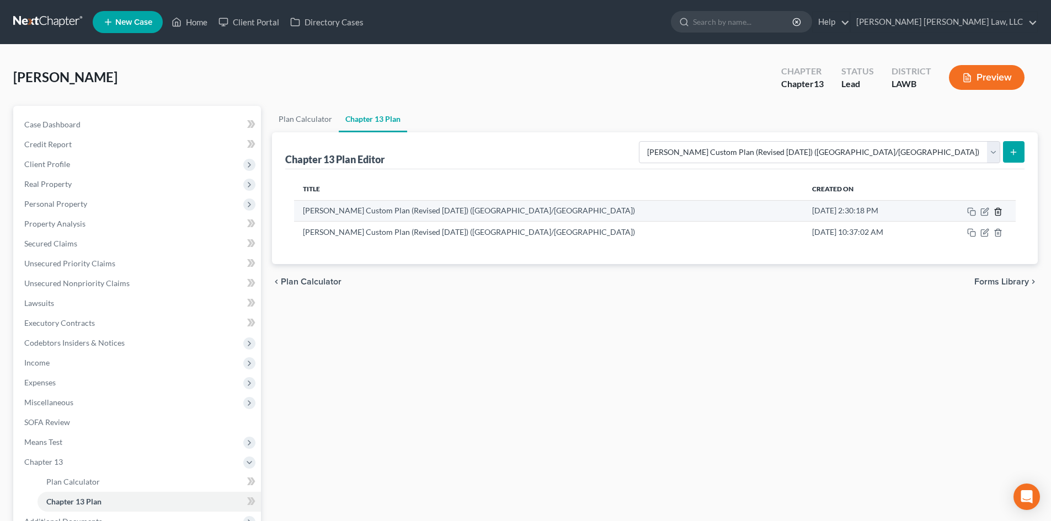
click at [1000, 211] on icon "button" at bounding box center [998, 211] width 9 height 9
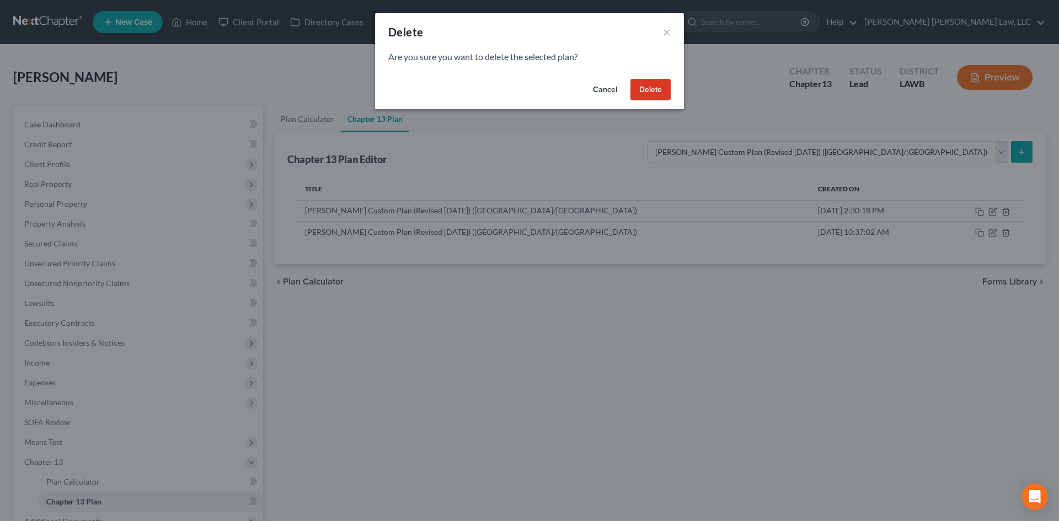
click at [667, 96] on button "Delete" at bounding box center [651, 90] width 40 height 22
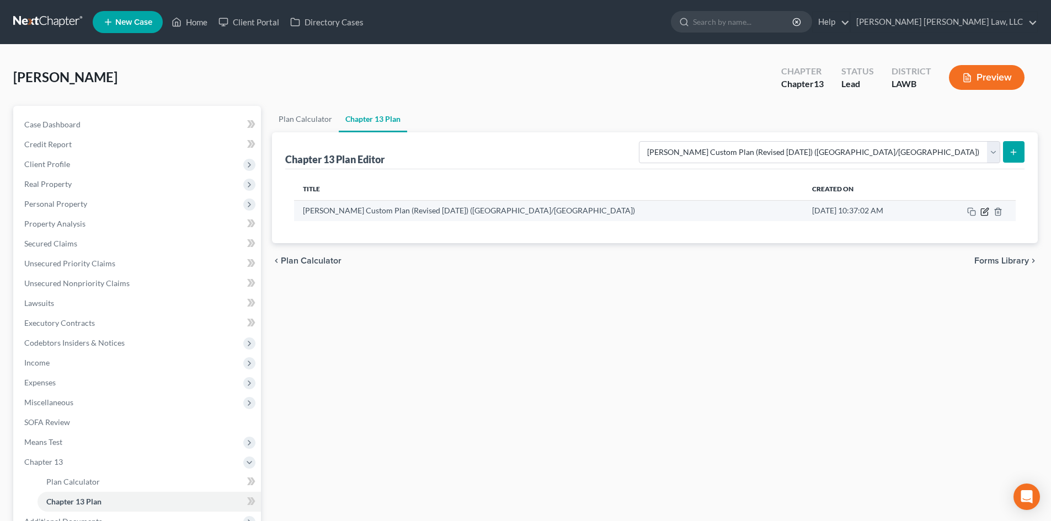
click at [985, 215] on icon "button" at bounding box center [984, 212] width 7 height 7
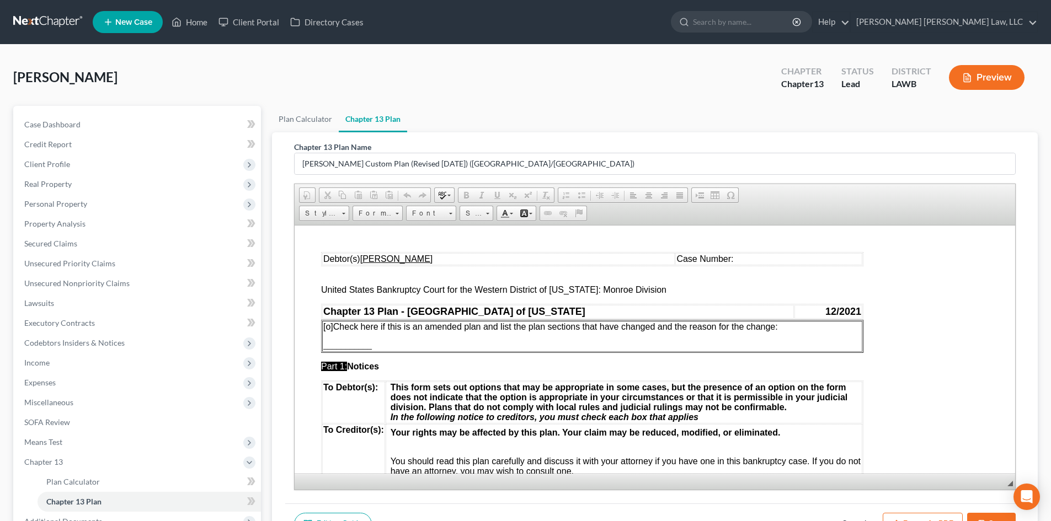
scroll to position [0, 0]
click at [908, 516] on button "Export as PDF" at bounding box center [923, 524] width 80 height 23
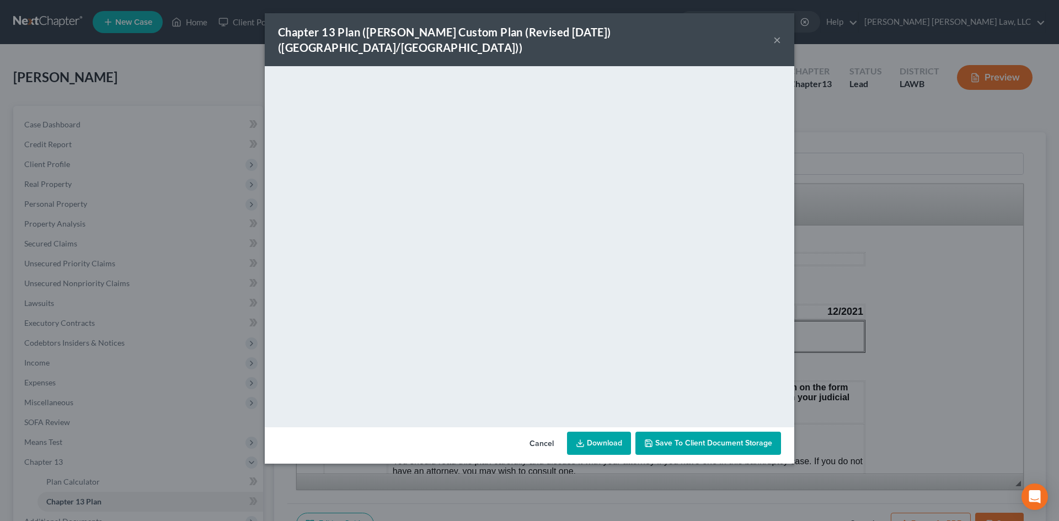
click at [616, 432] on link "Download" at bounding box center [599, 443] width 64 height 23
click at [861, 130] on div "Chapter 13 Plan (E. Orum Custom Plan (Revised 12/1/2021) (Alexandria/Monroe)) ×…" at bounding box center [529, 260] width 1059 height 521
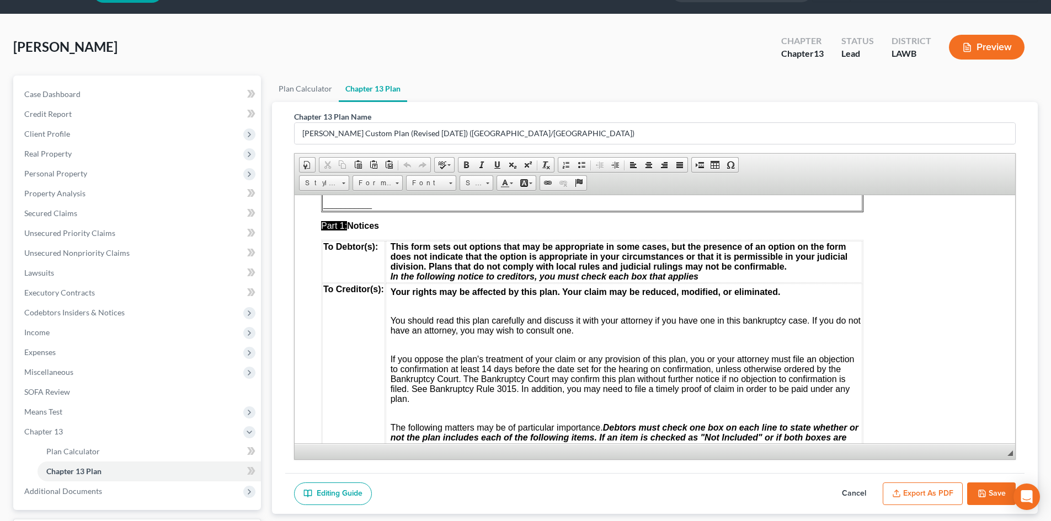
scroll to position [55, 0]
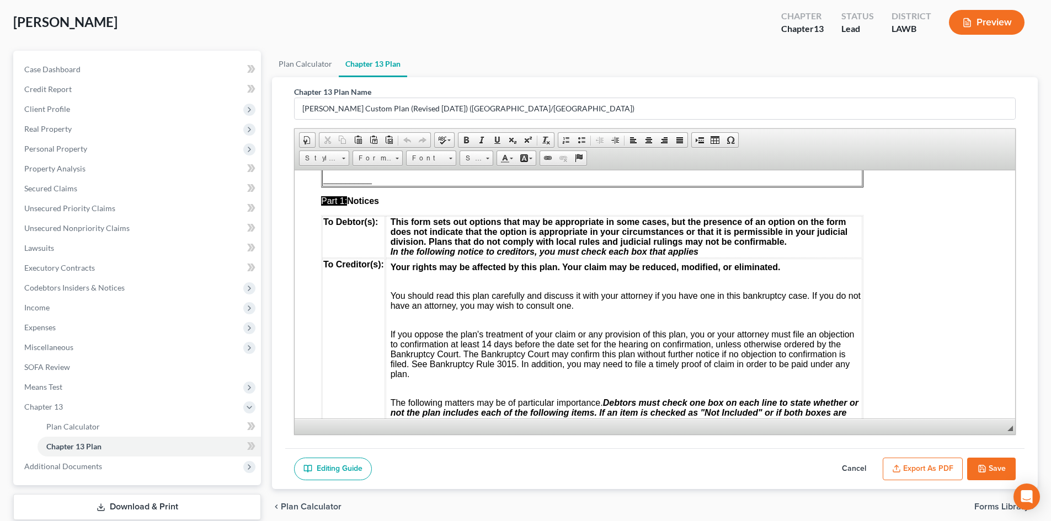
click at [979, 469] on icon "button" at bounding box center [982, 469] width 7 height 7
select select "1"
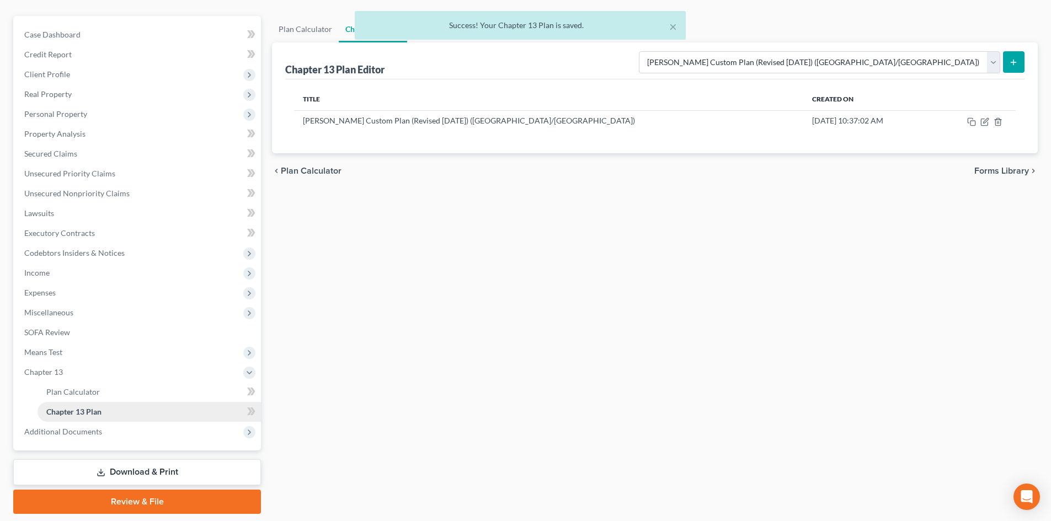
scroll to position [125, 0]
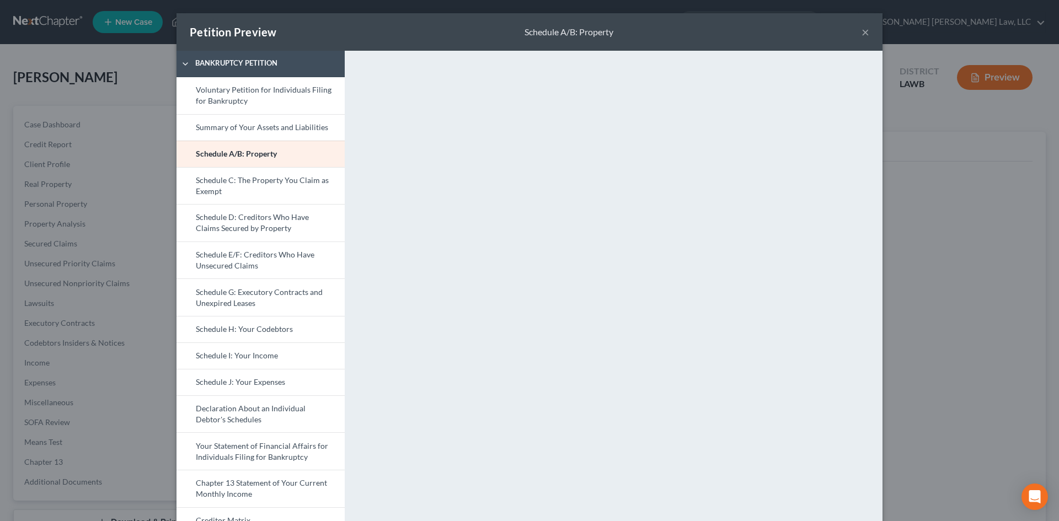
select select "3"
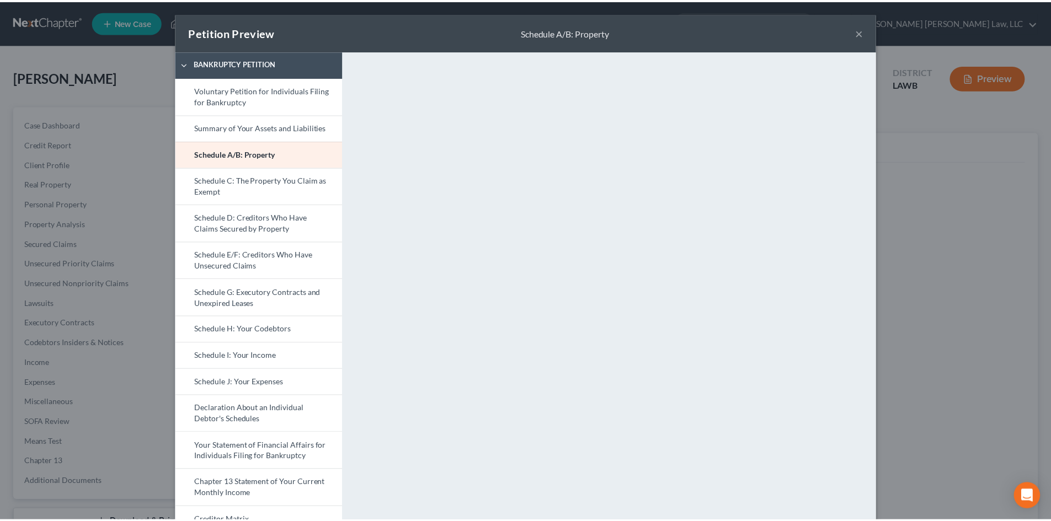
scroll to position [156, 0]
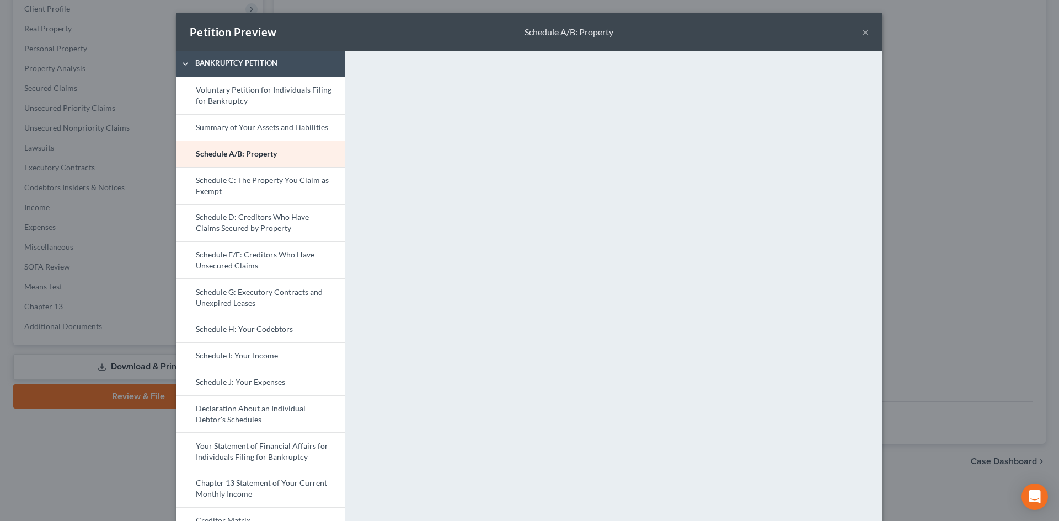
click at [960, 163] on div "Petition Preview Schedule A/B: Property × Bankruptcy Petition Voluntary Petitio…" at bounding box center [529, 260] width 1059 height 521
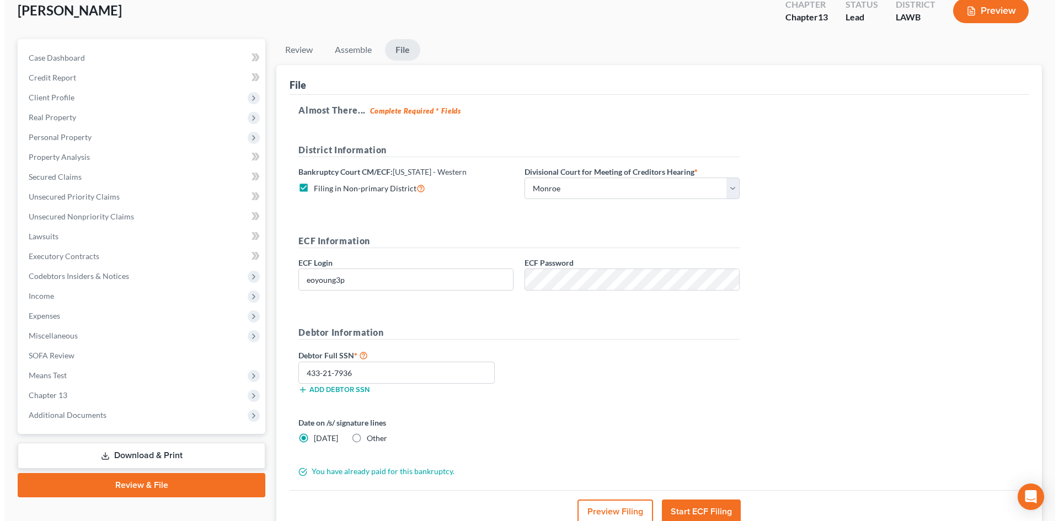
scroll to position [66, 0]
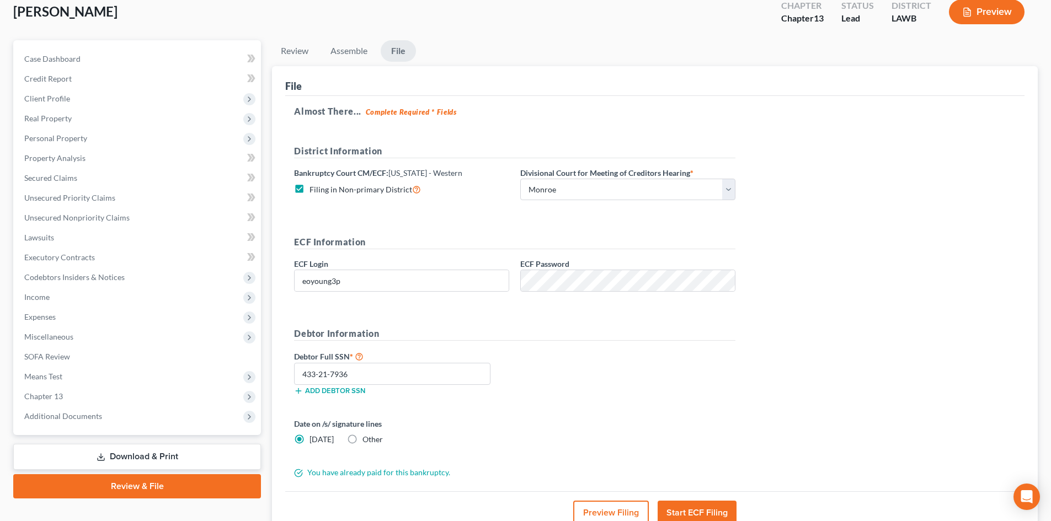
click at [618, 508] on button "Preview Filing" at bounding box center [611, 513] width 76 height 24
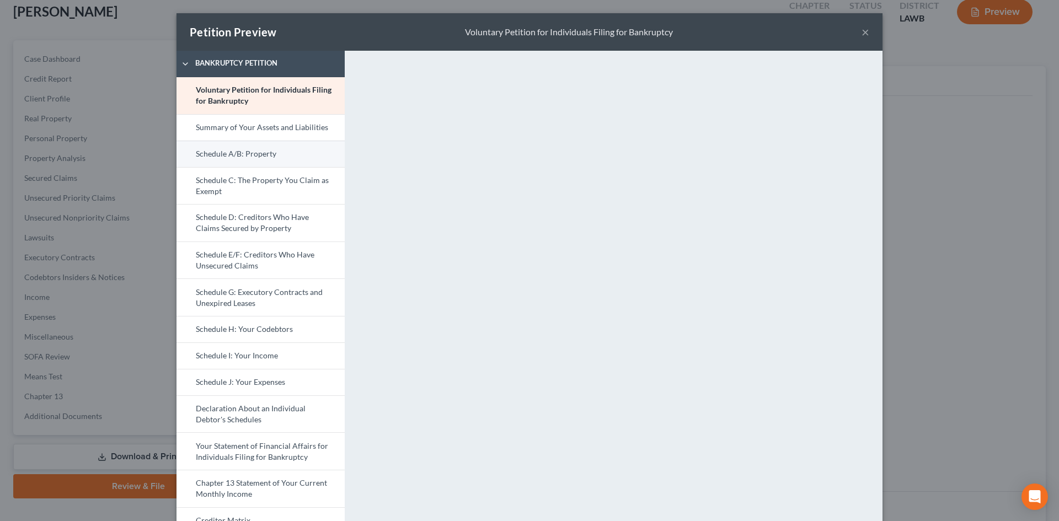
click at [286, 151] on link "Schedule A/B: Property" at bounding box center [261, 154] width 168 height 26
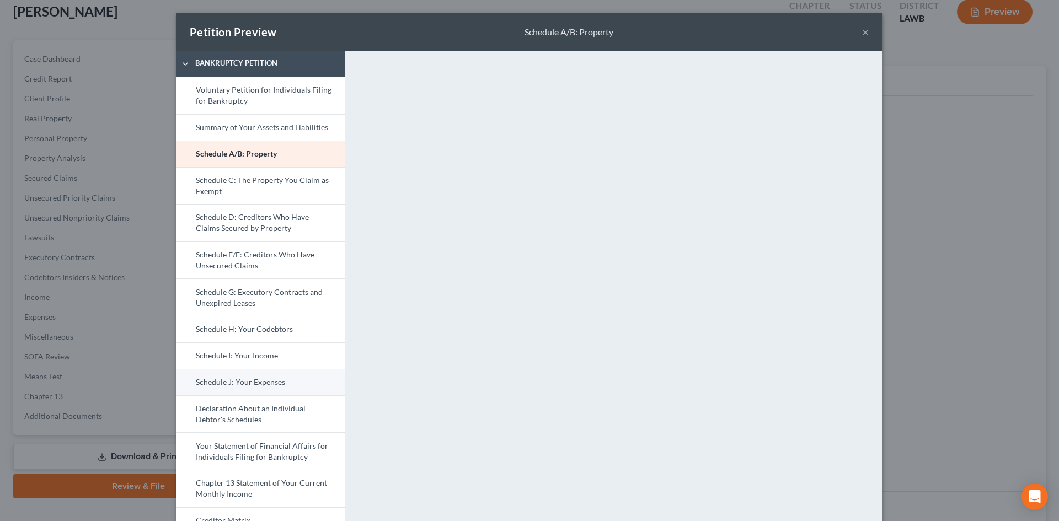
click at [293, 371] on link "Schedule J: Your Expenses" at bounding box center [261, 382] width 168 height 26
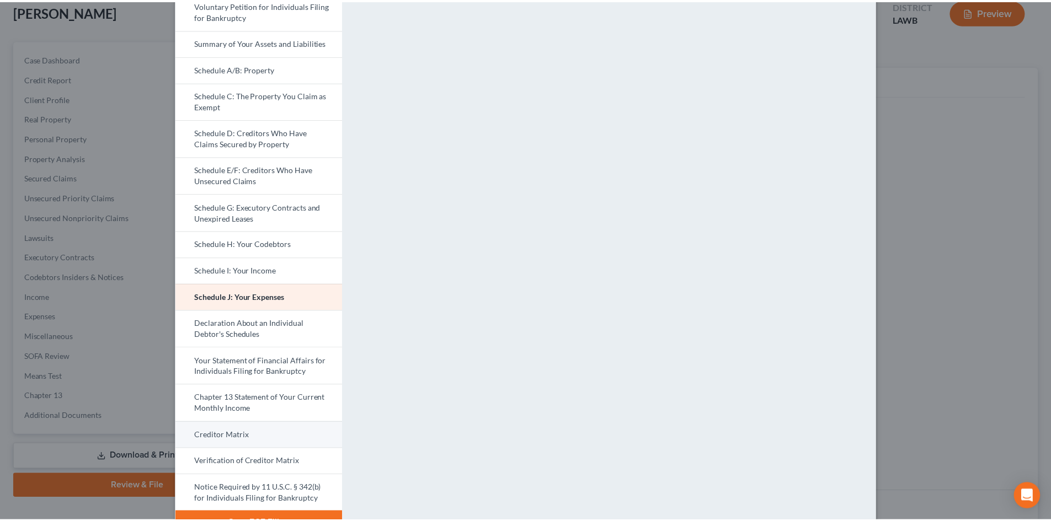
scroll to position [114, 0]
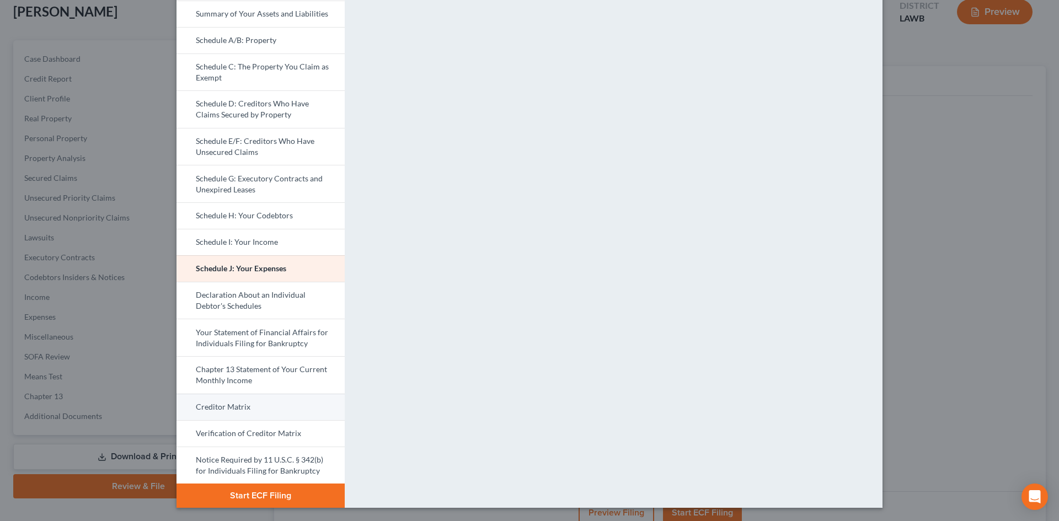
click at [297, 408] on link "Creditor Matrix" at bounding box center [261, 407] width 168 height 26
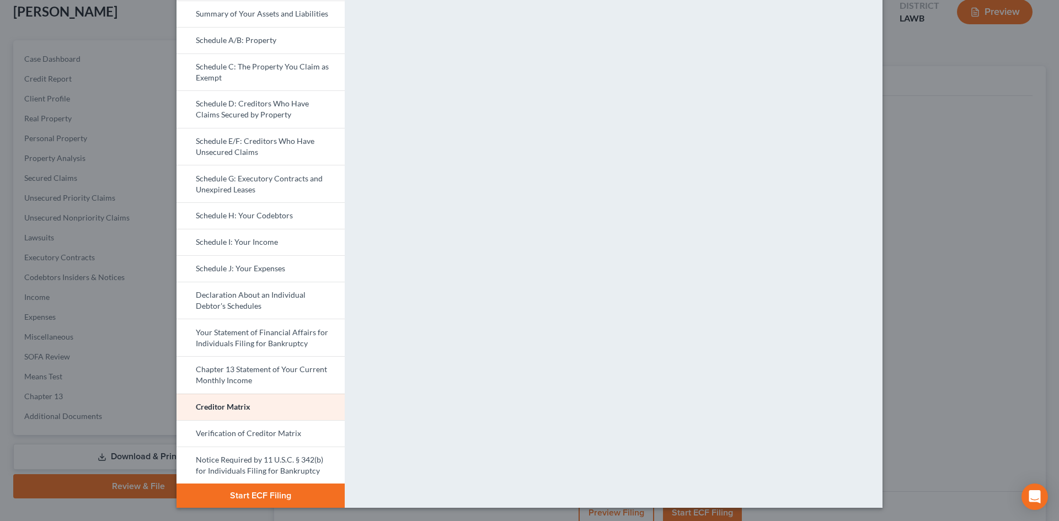
click at [281, 488] on button "Start ECF Filing" at bounding box center [261, 496] width 168 height 24
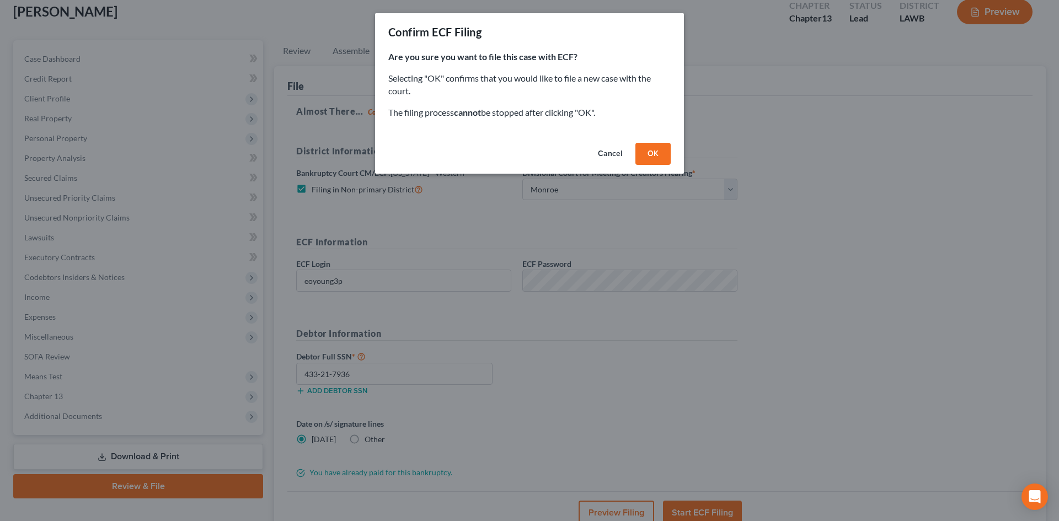
click at [651, 147] on button "OK" at bounding box center [653, 154] width 35 height 22
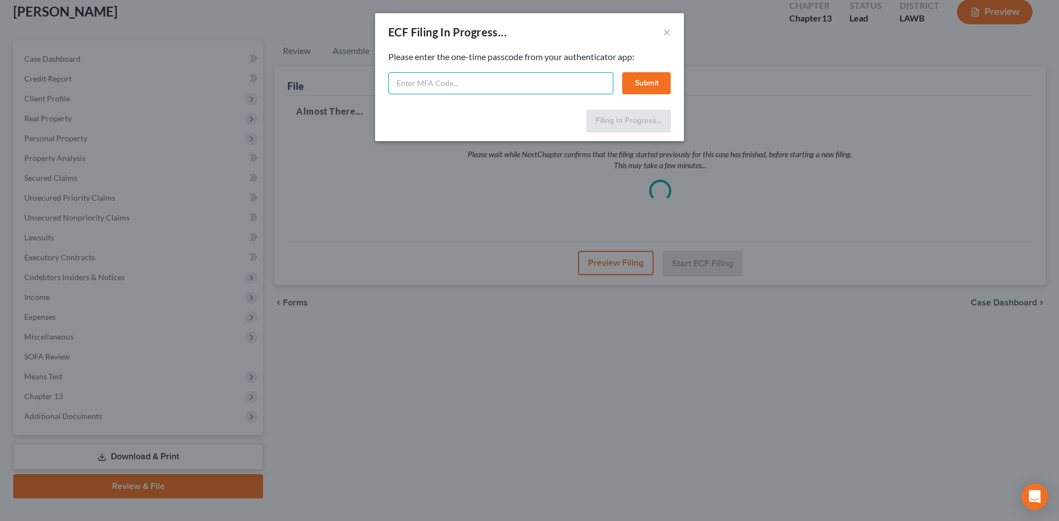
click at [533, 79] on input "text" at bounding box center [500, 83] width 225 height 22
type input "417463"
click at [650, 84] on button "Submit" at bounding box center [646, 83] width 49 height 22
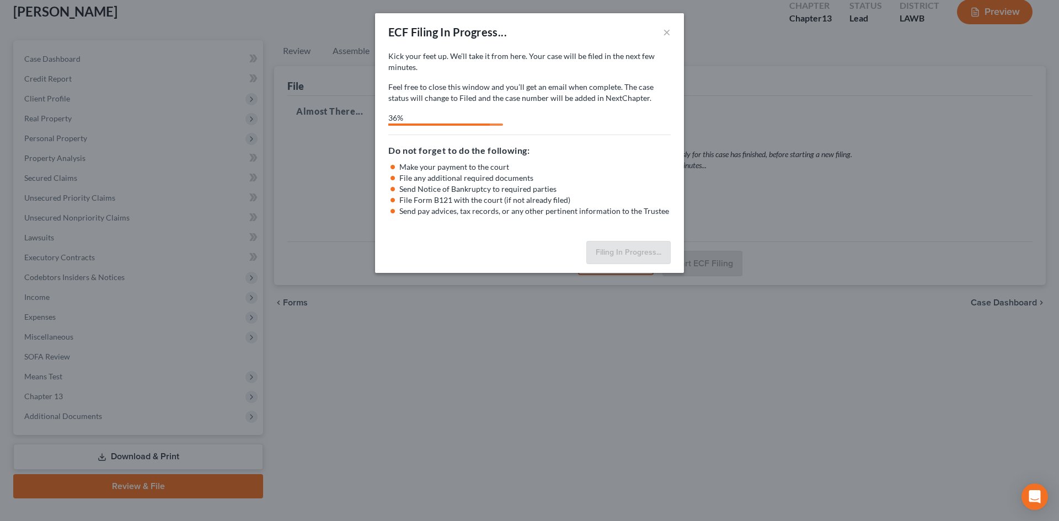
select select "3"
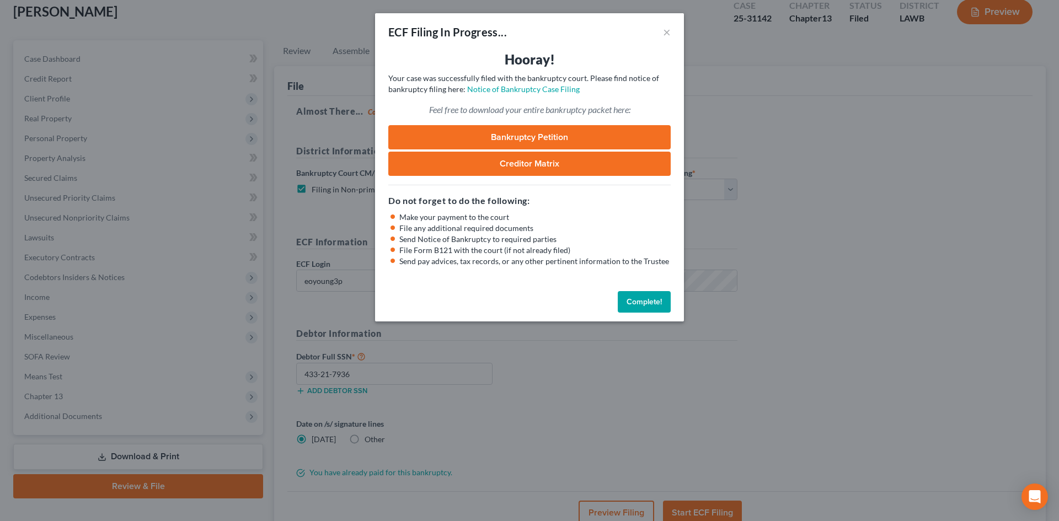
click at [668, 302] on button "Complete!" at bounding box center [644, 302] width 53 height 22
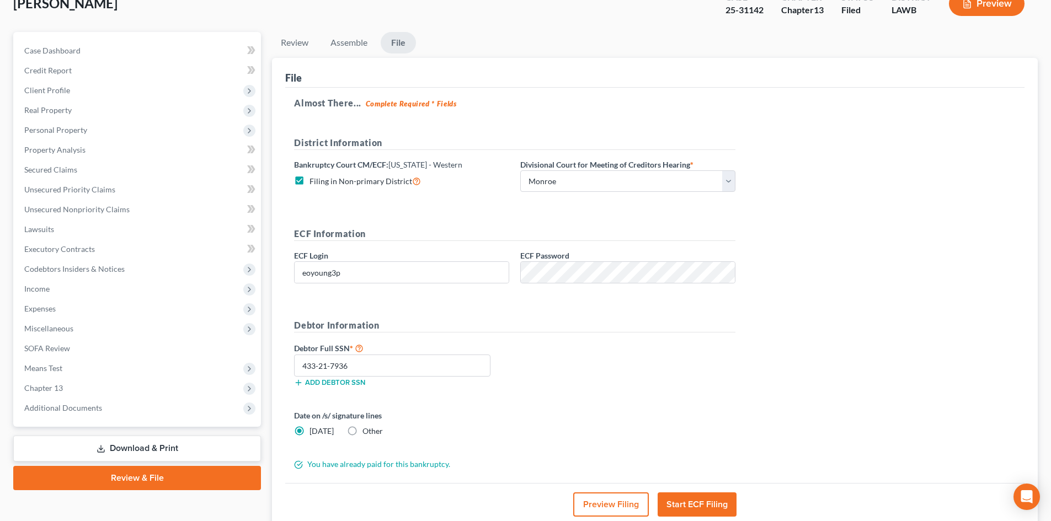
scroll to position [0, 0]
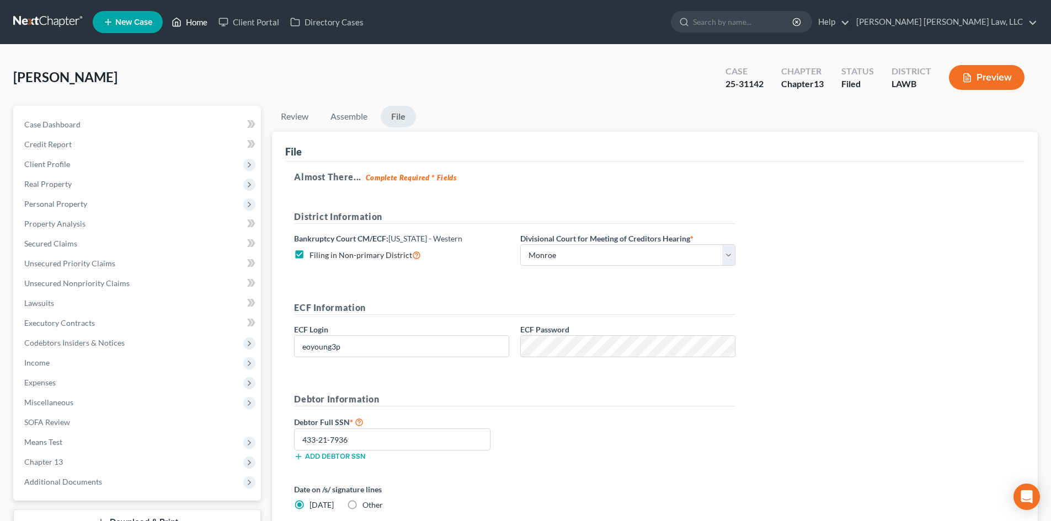
click at [203, 24] on link "Home" at bounding box center [189, 22] width 47 height 20
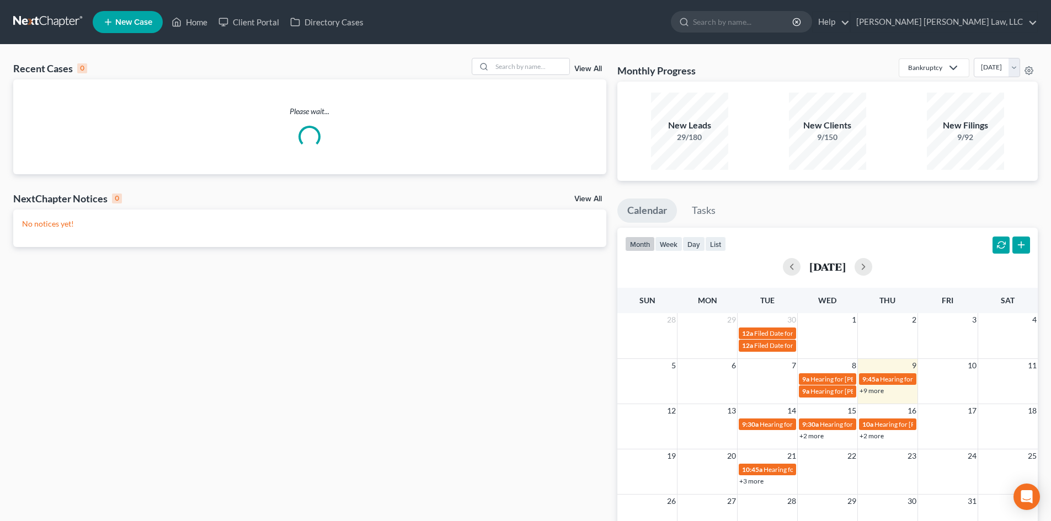
click at [311, 71] on div "Recent Cases 0 View All" at bounding box center [309, 69] width 593 height 22
